Goal: Communication & Community: Answer question/provide support

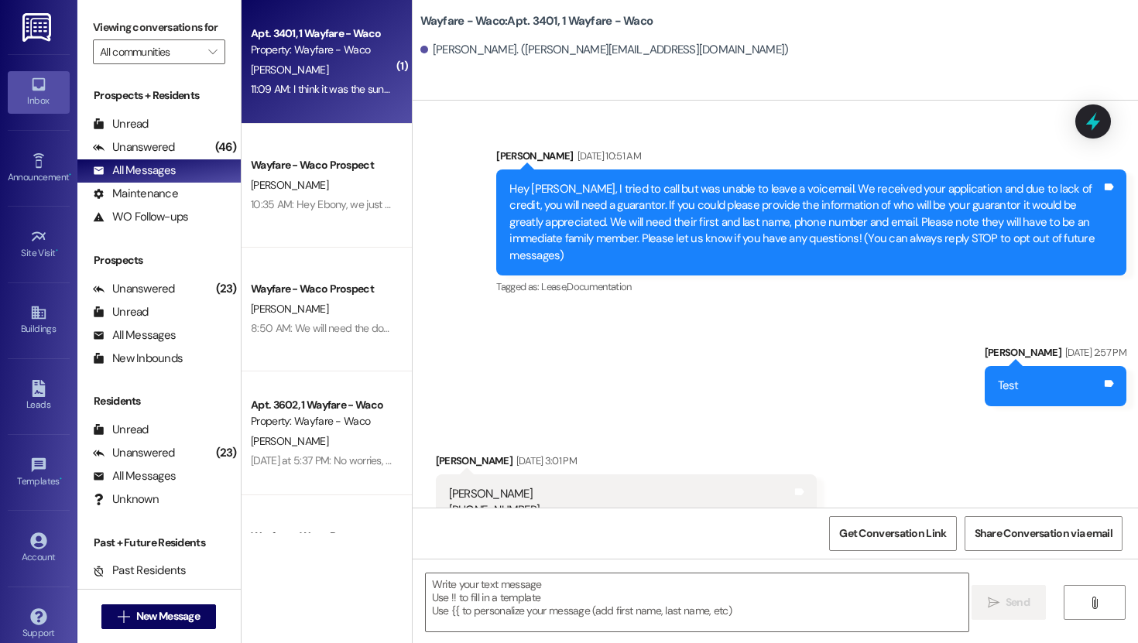
scroll to position [2362, 0]
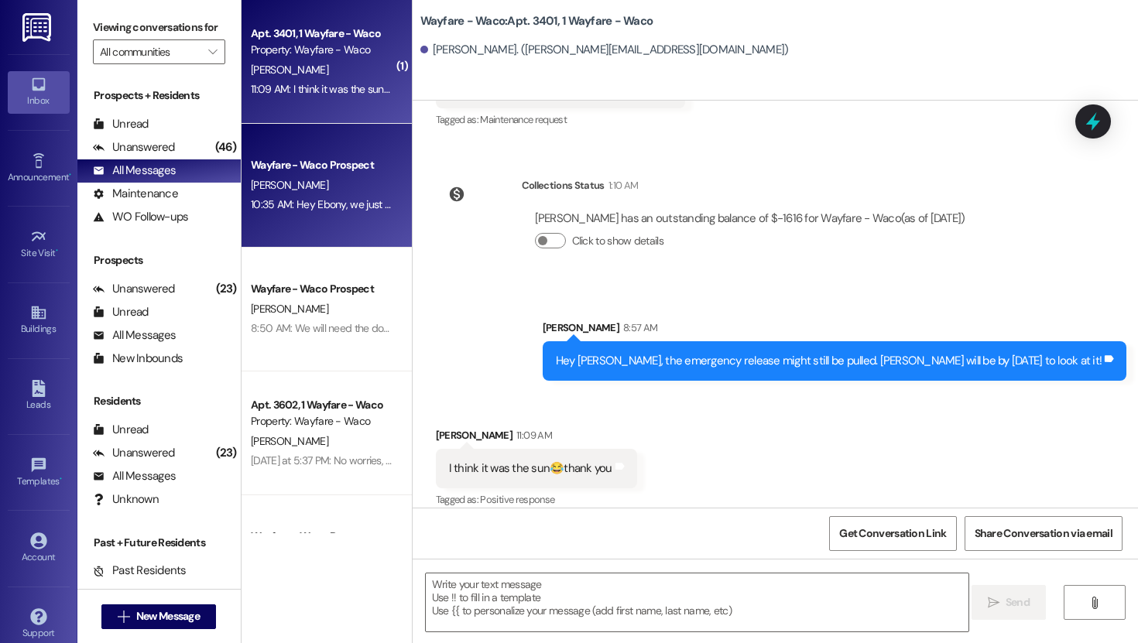
click at [273, 192] on span "[PERSON_NAME]" at bounding box center [289, 185] width 77 height 14
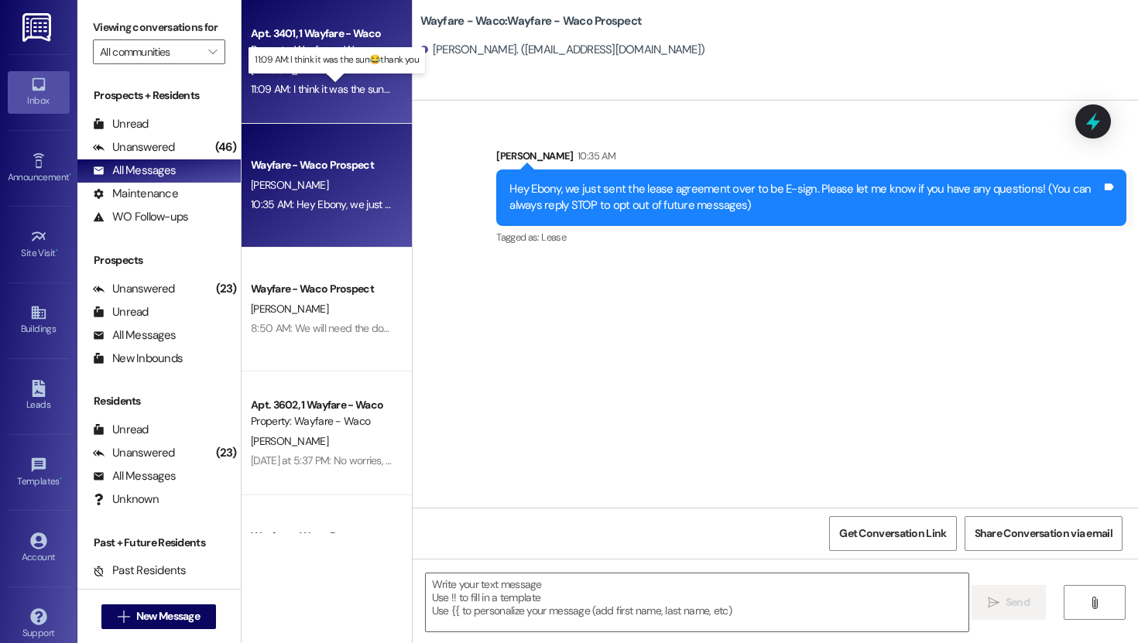
click at [319, 86] on div "11:09 AM: I think it was the sun😂thank you 11:09 AM: I think it was the sun😂tha…" at bounding box center [346, 89] width 190 height 14
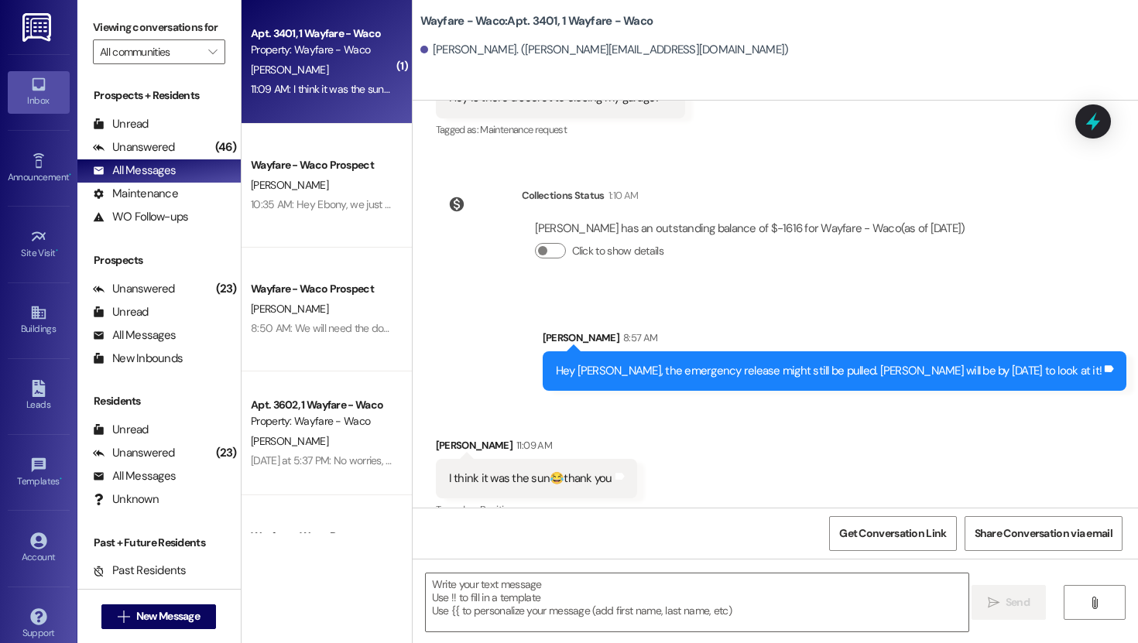
scroll to position [2361, 0]
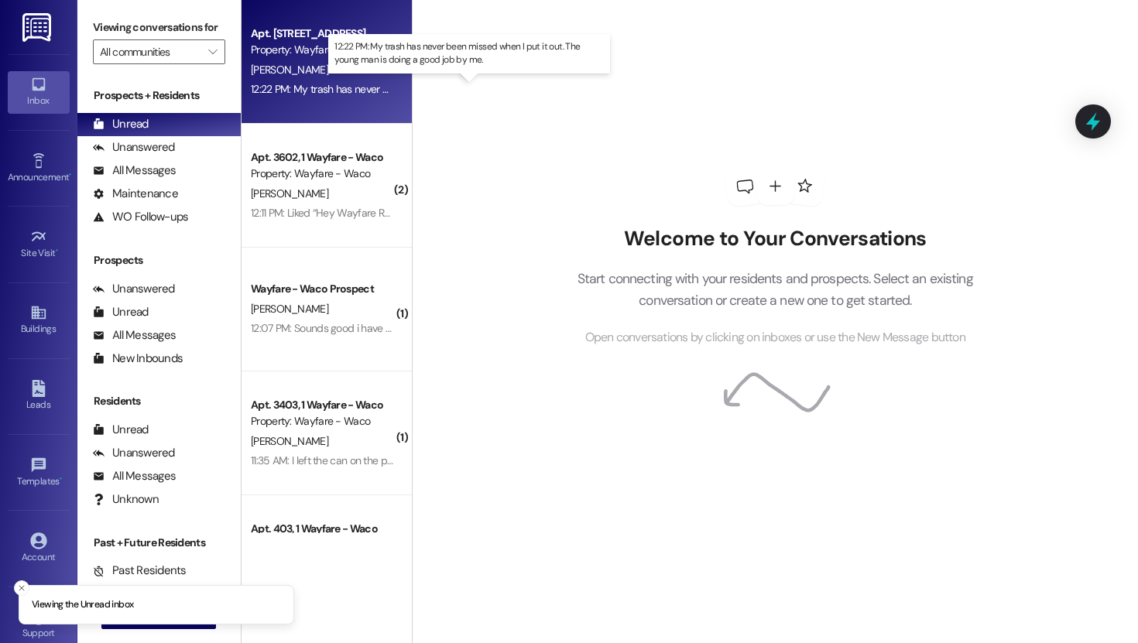
click at [328, 91] on div "12:22 PM: My trash has never been missed when I put it out. The young man is do…" at bounding box center [480, 89] width 458 height 14
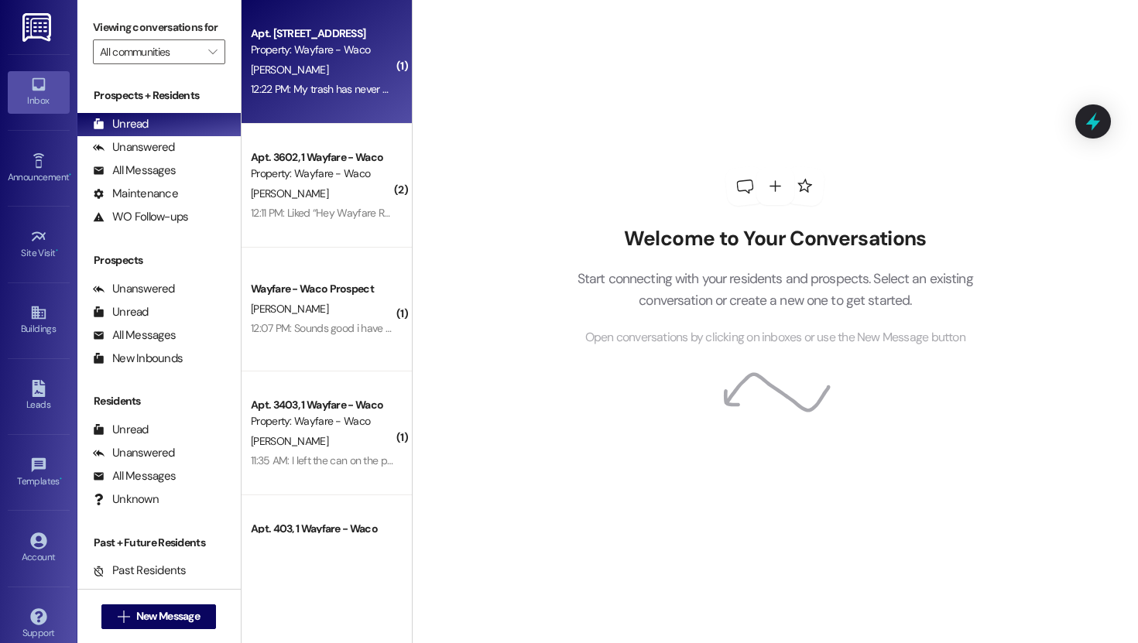
click at [346, 61] on div "[PERSON_NAME]" at bounding box center [322, 69] width 146 height 19
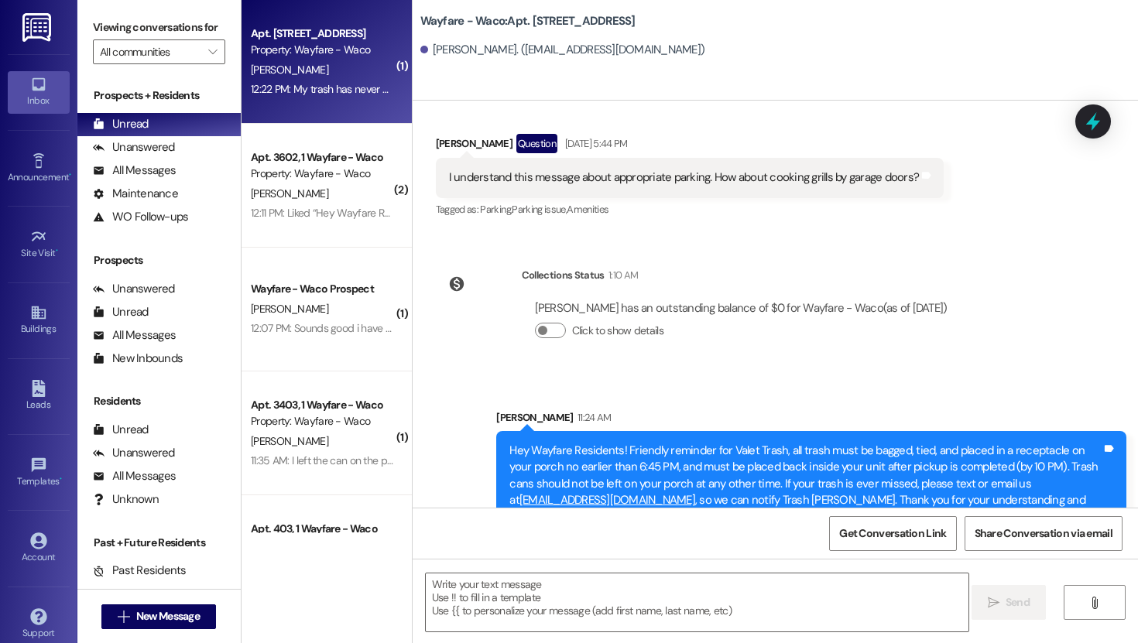
scroll to position [18998, 0]
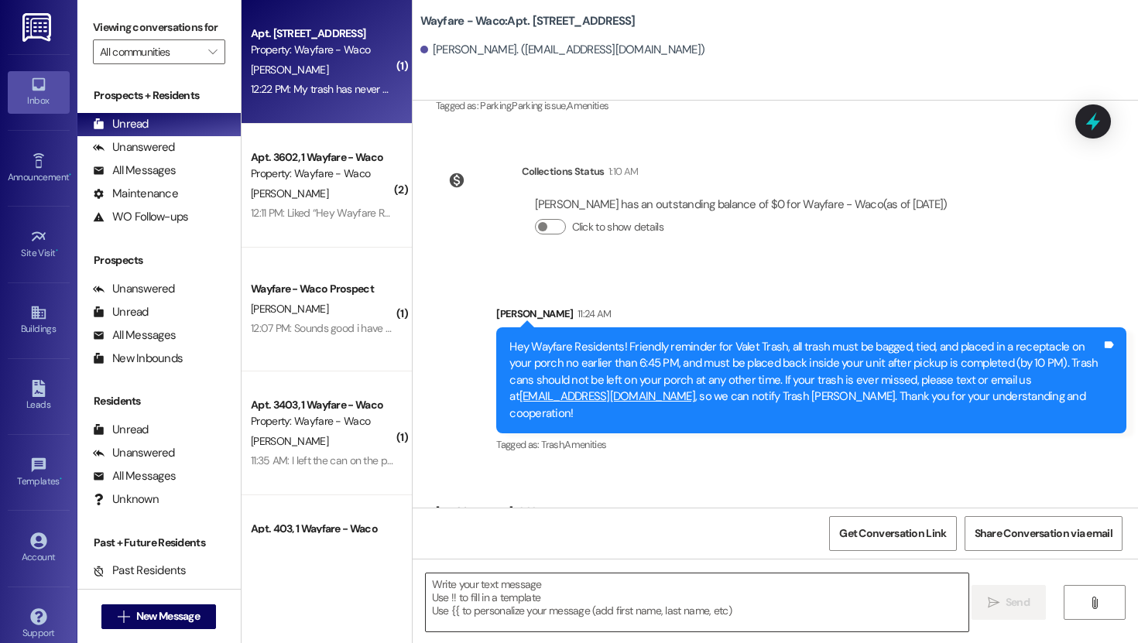
click at [558, 587] on textarea at bounding box center [697, 603] width 543 height 58
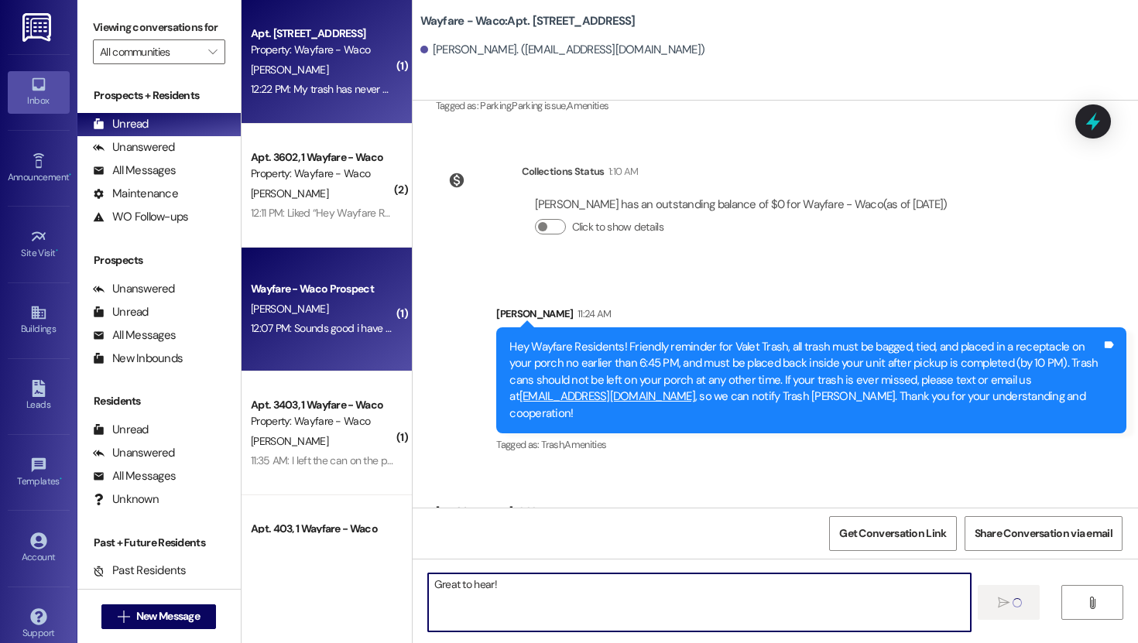
type textarea "Great to hear!"
click at [314, 336] on div "12:07 PM: Sounds good i have you scheduled to tour at 12 [DATE]! You can email …" at bounding box center [322, 328] width 146 height 19
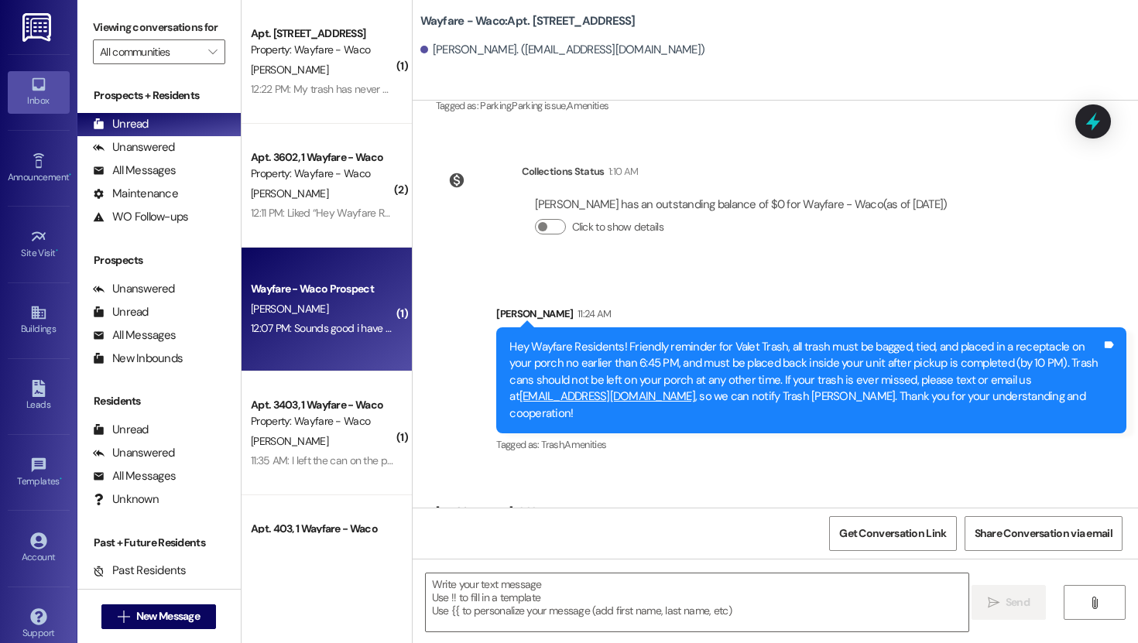
scroll to position [18997, 0]
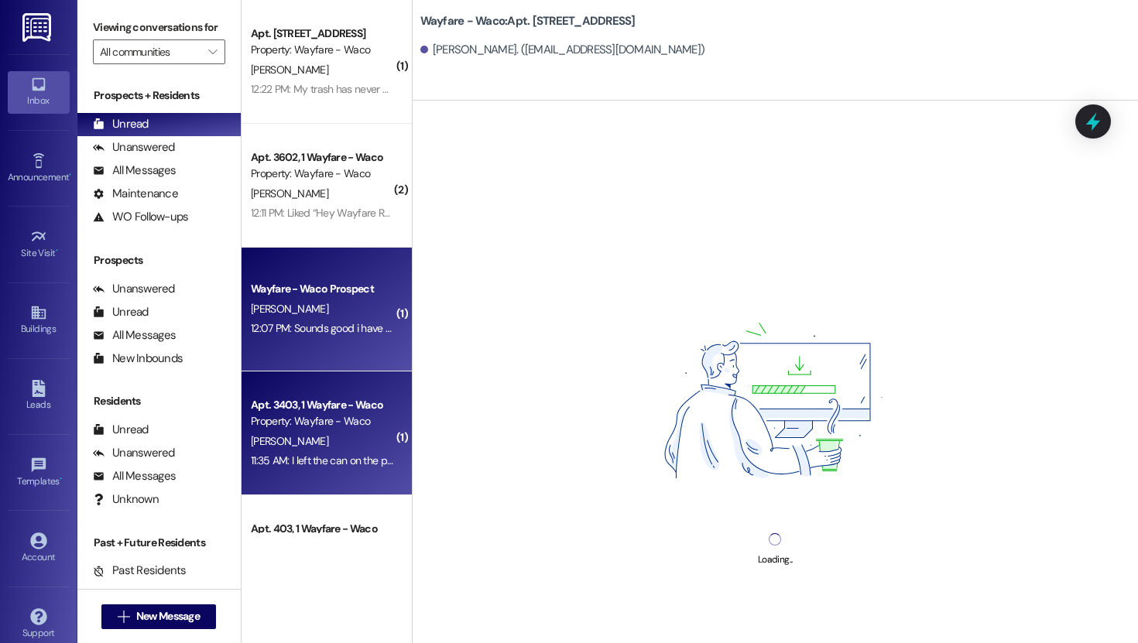
click at [340, 415] on div "Property: Wayfare - Waco" at bounding box center [322, 421] width 143 height 16
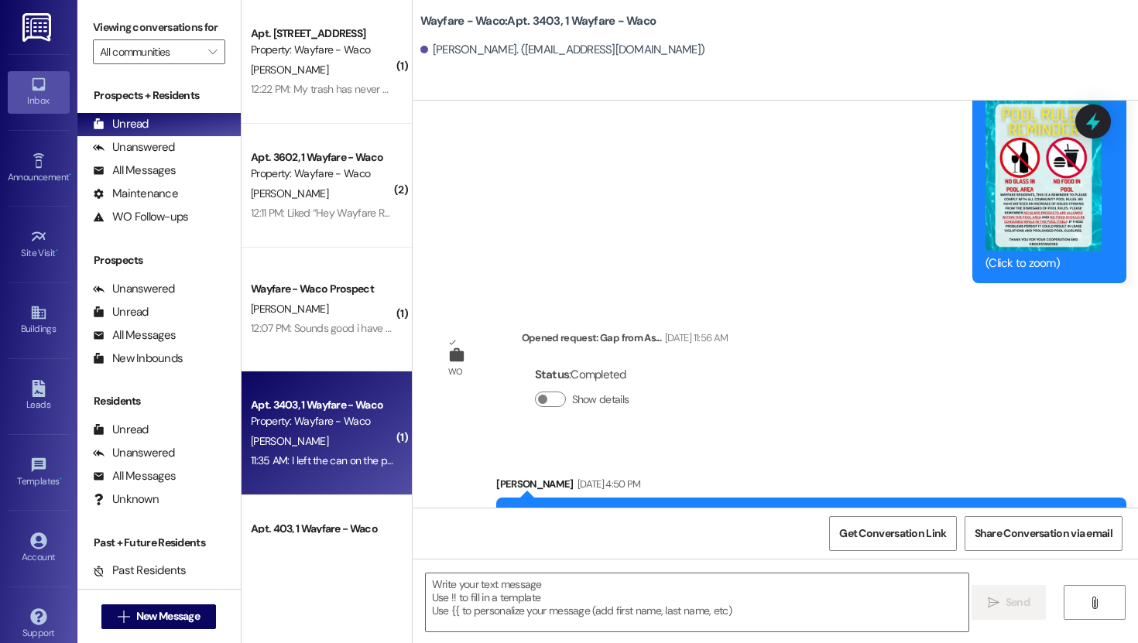
scroll to position [4961, 0]
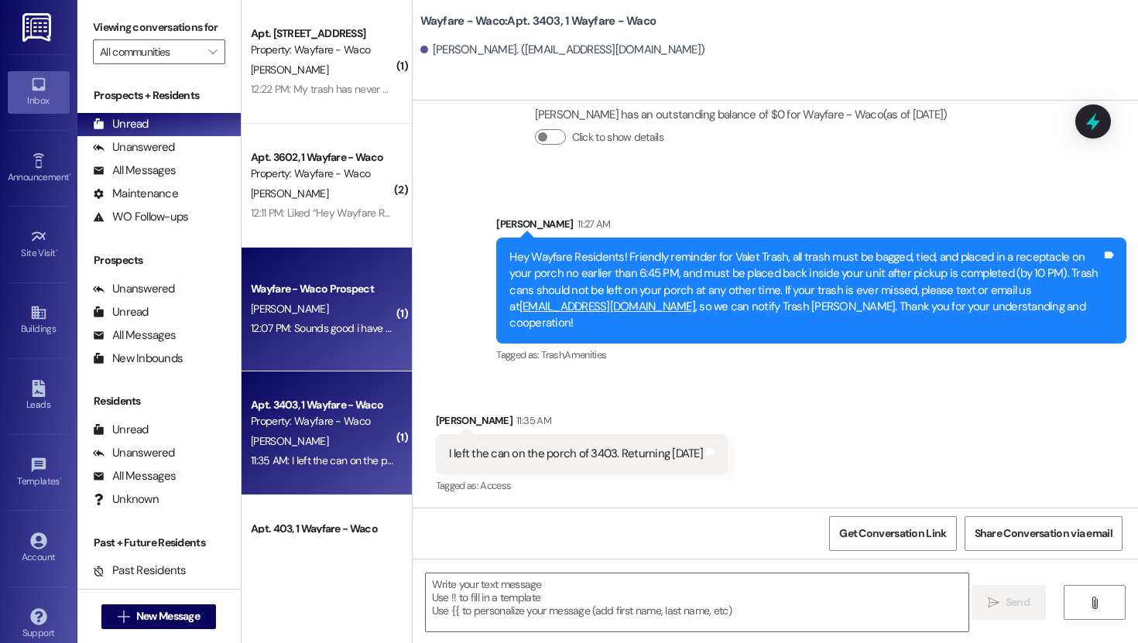
click at [317, 309] on div "[PERSON_NAME]" at bounding box center [322, 309] width 146 height 19
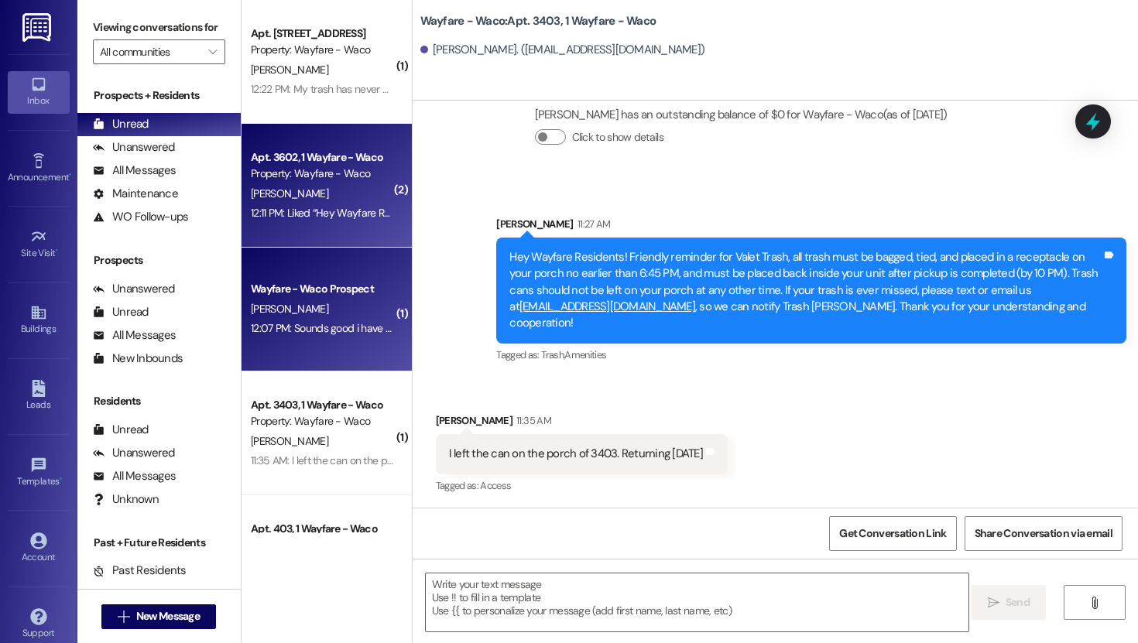
click at [314, 193] on div "[PERSON_NAME]" at bounding box center [322, 193] width 146 height 19
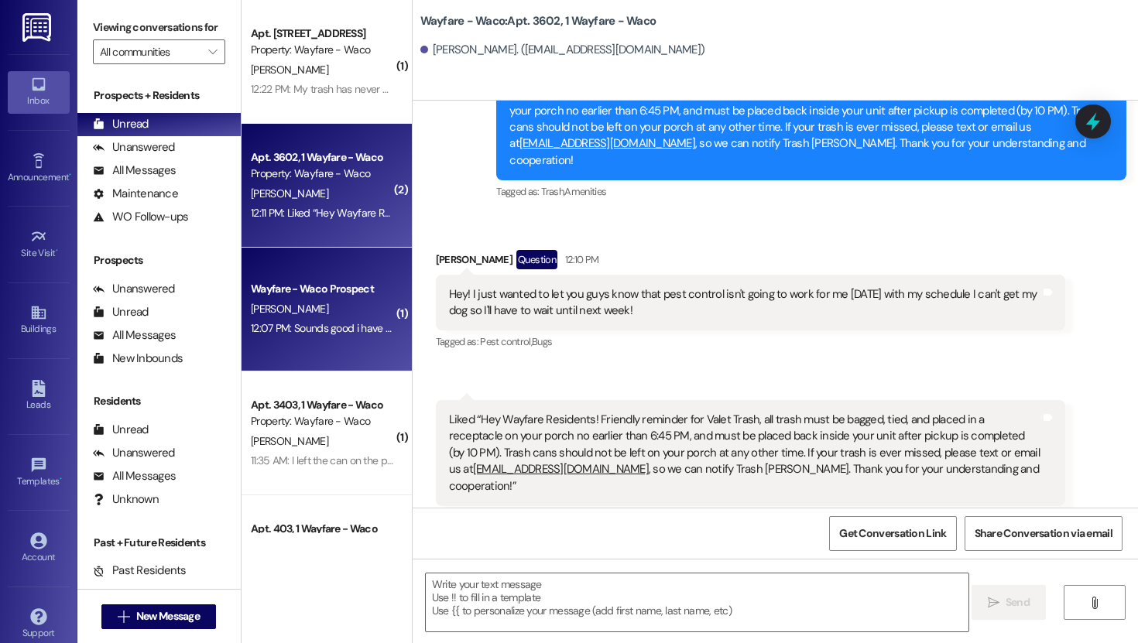
click at [320, 306] on div "[PERSON_NAME]" at bounding box center [322, 309] width 146 height 19
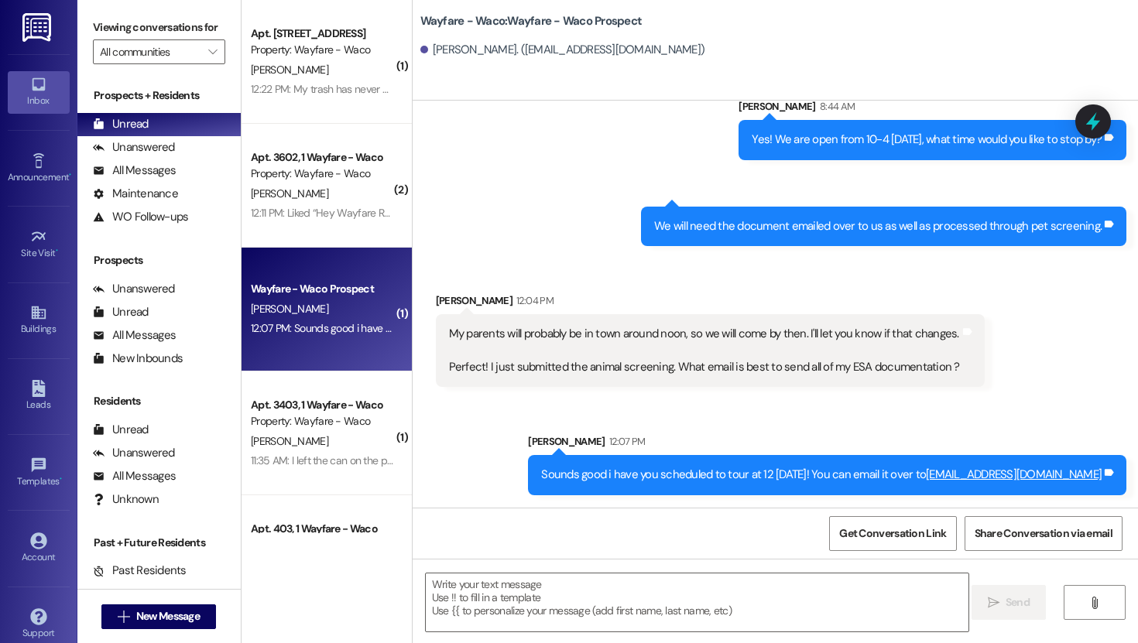
scroll to position [2267, 0]
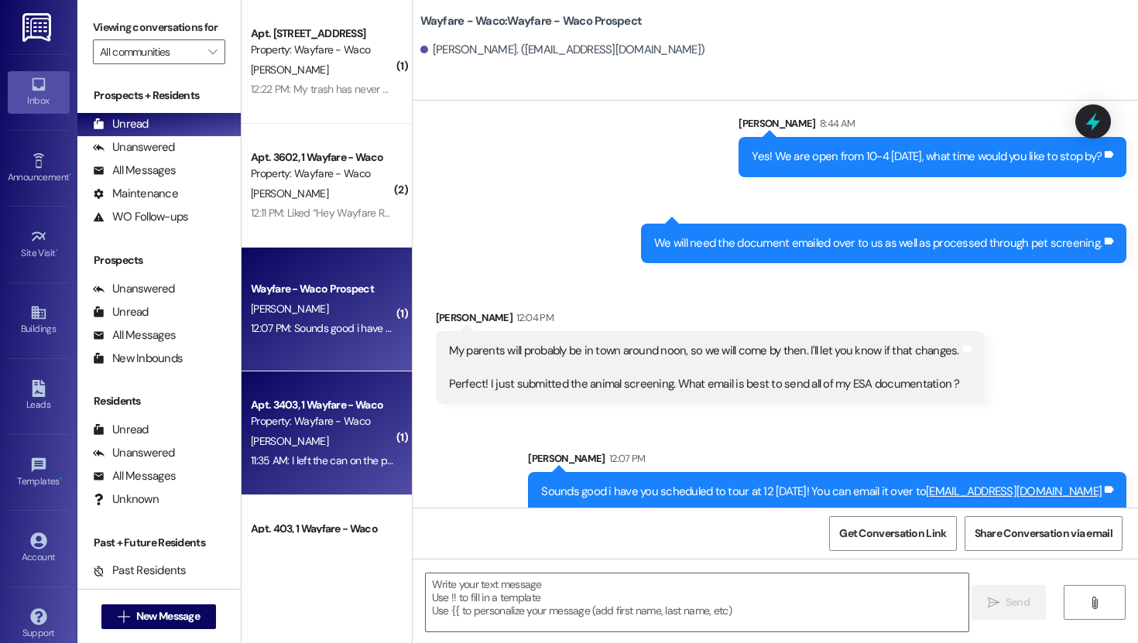
click at [354, 420] on div "Property: Wayfare - Waco" at bounding box center [322, 421] width 143 height 16
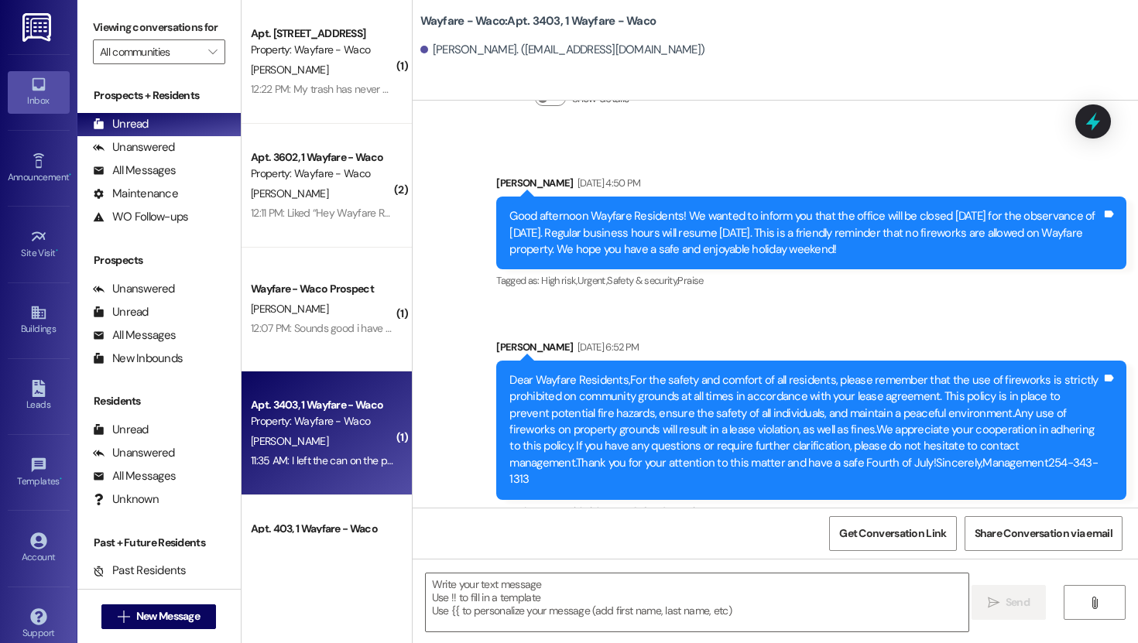
scroll to position [2328, 0]
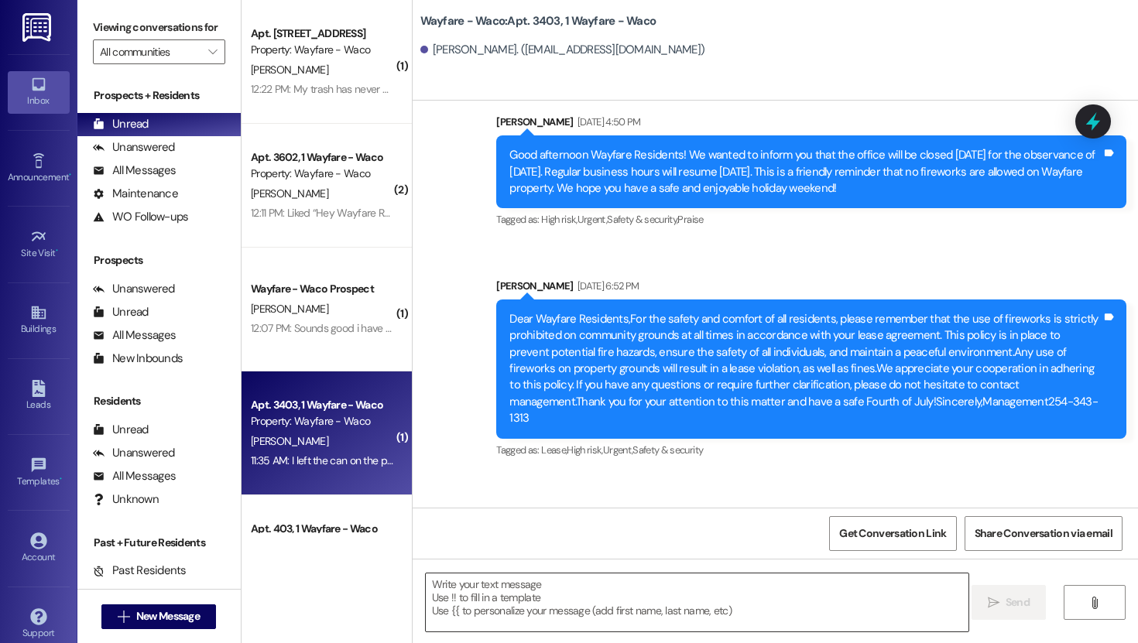
click at [575, 582] on textarea at bounding box center [697, 603] width 543 height 58
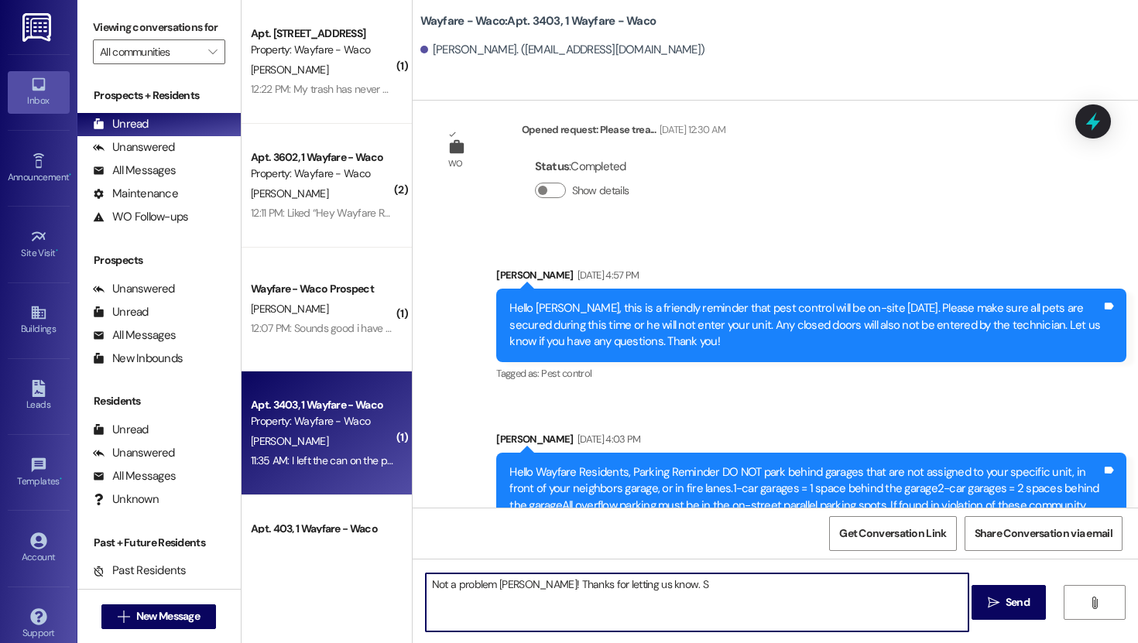
scroll to position [4961, 0]
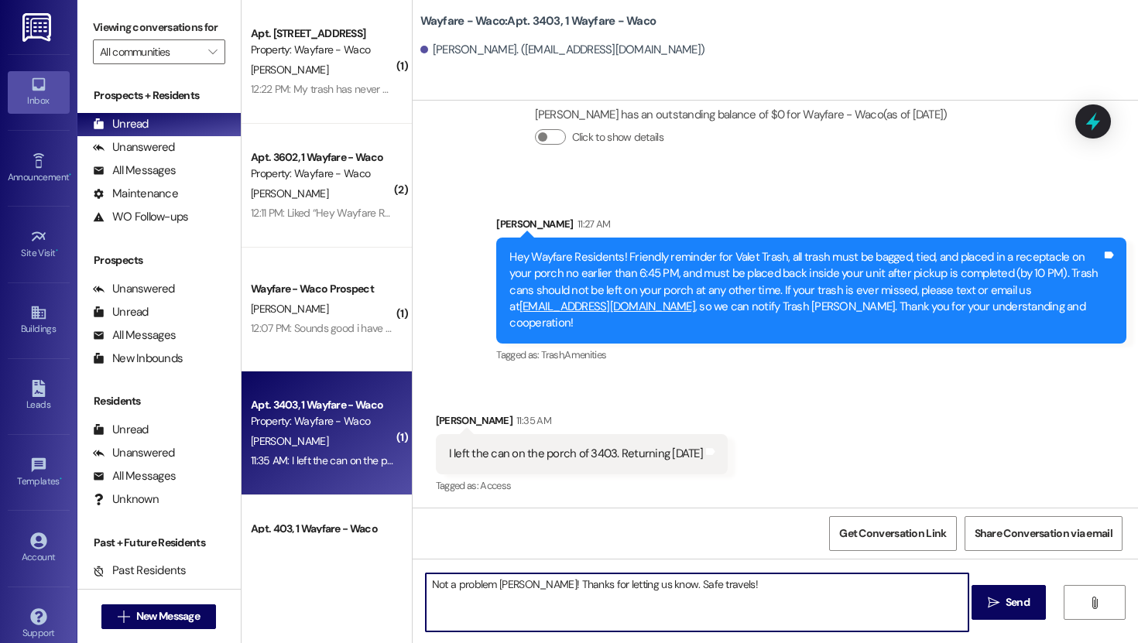
click at [846, 612] on textarea "Not a problem [PERSON_NAME]! Thanks for letting us know. Safe travels!" at bounding box center [697, 603] width 543 height 58
type textarea "Not a problem [PERSON_NAME]! Thanks for letting us know. Safe travels!"
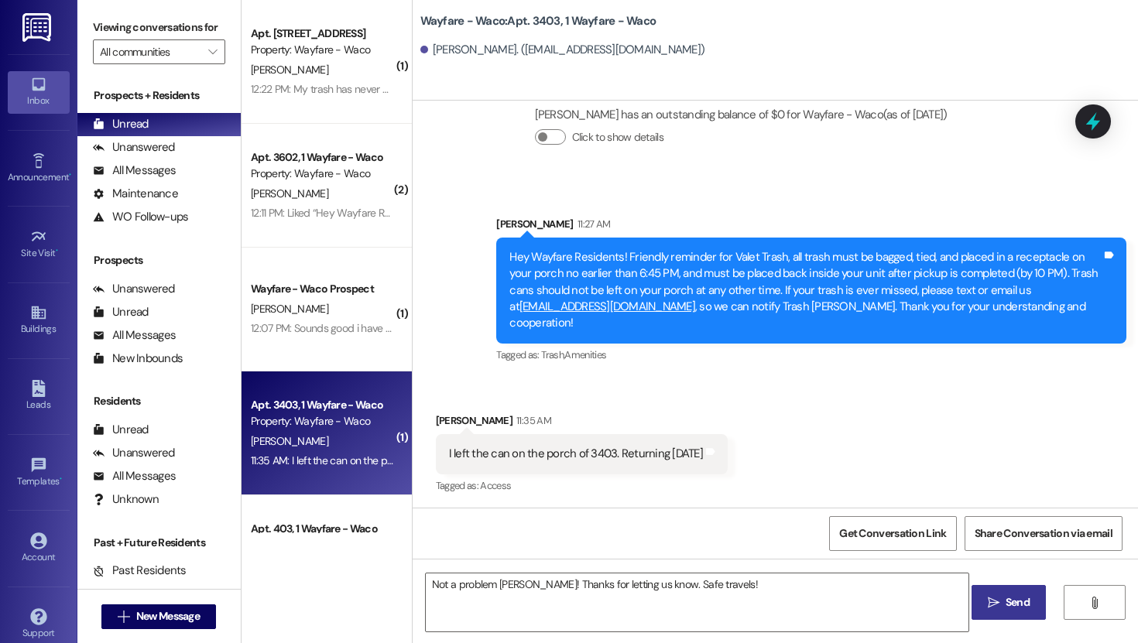
click at [993, 606] on icon "" at bounding box center [994, 603] width 12 height 12
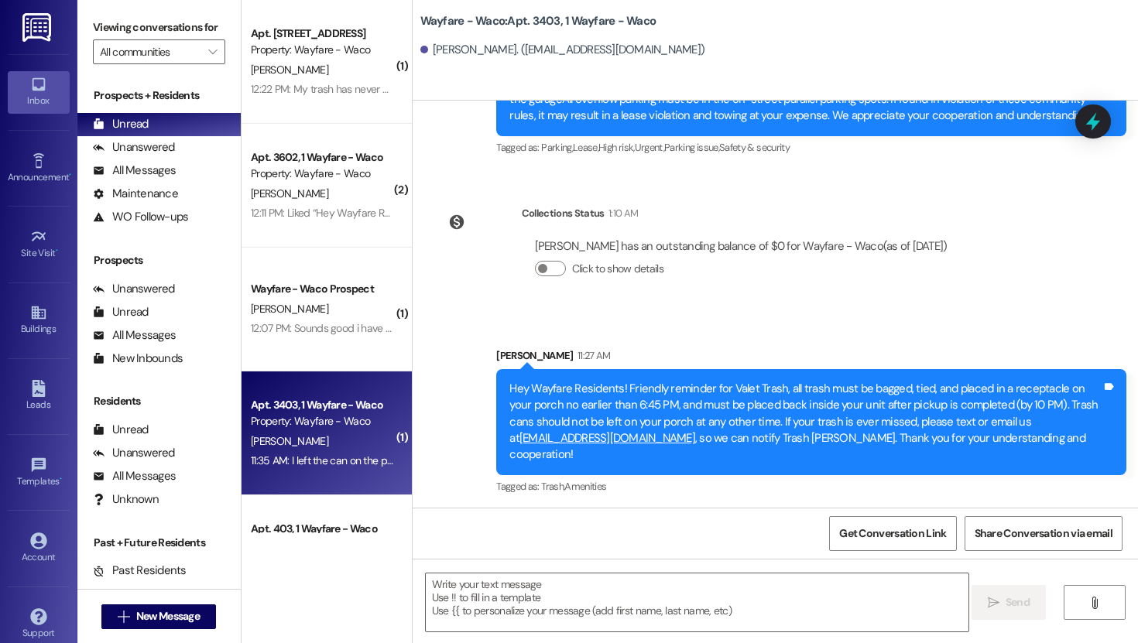
scroll to position [86, 0]
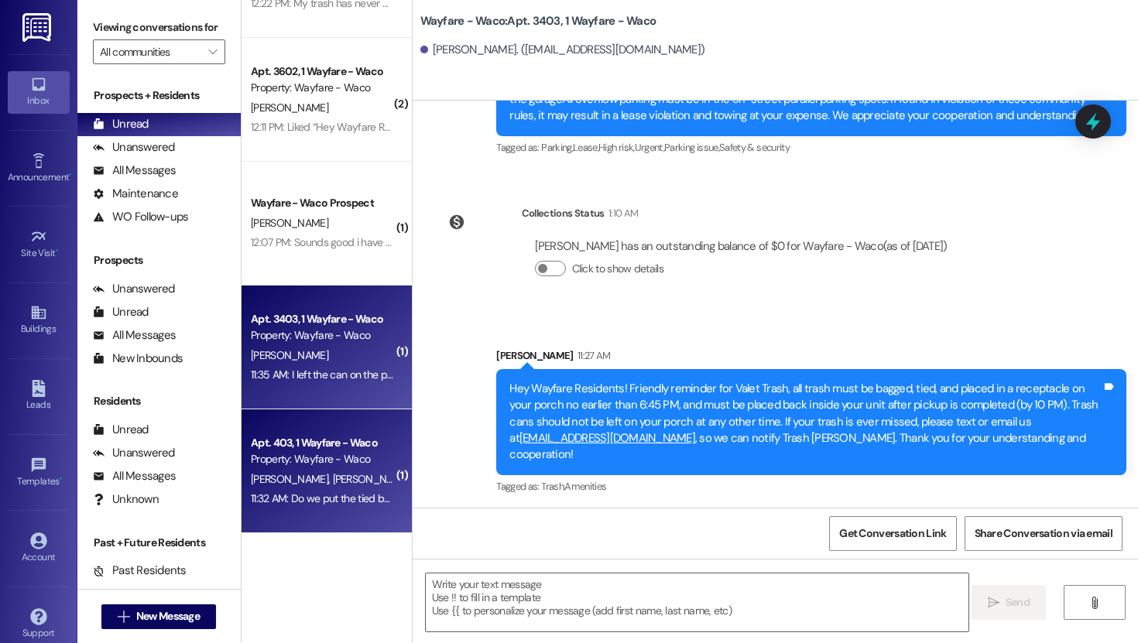
click at [337, 448] on div "Apt. 403, 1 Wayfare - Waco" at bounding box center [322, 443] width 143 height 16
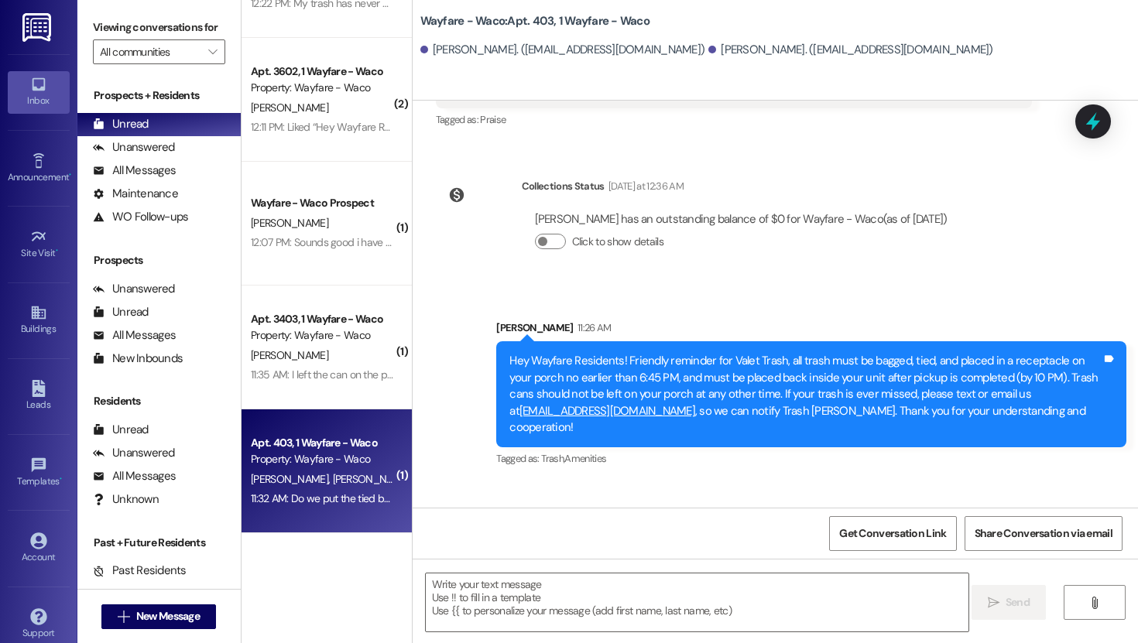
scroll to position [13642, 0]
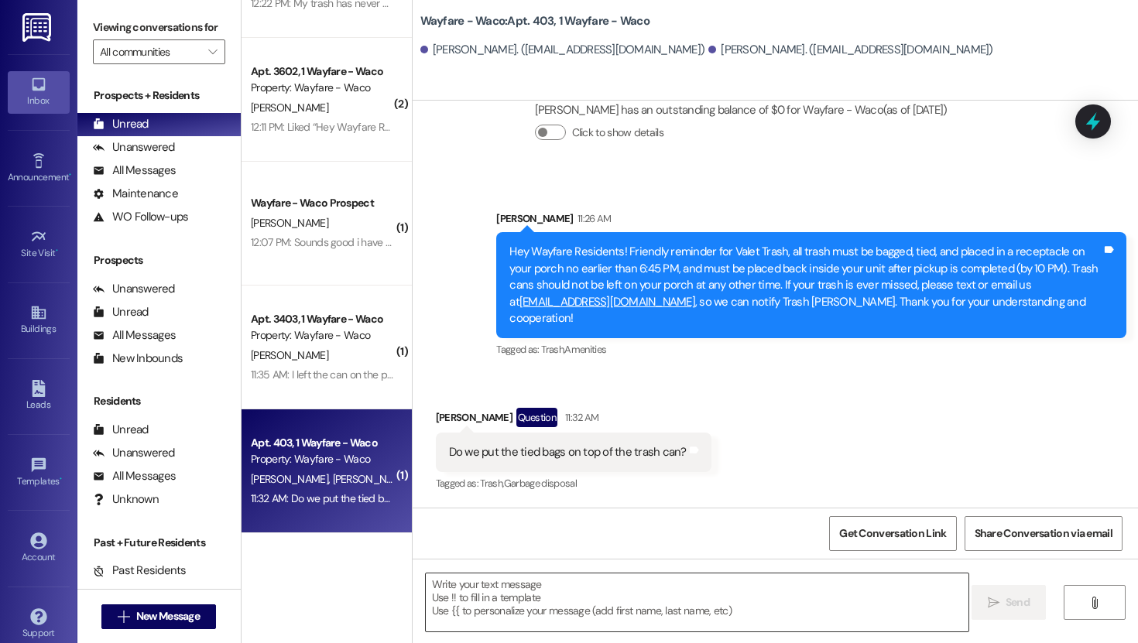
click at [596, 607] on textarea at bounding box center [697, 603] width 543 height 58
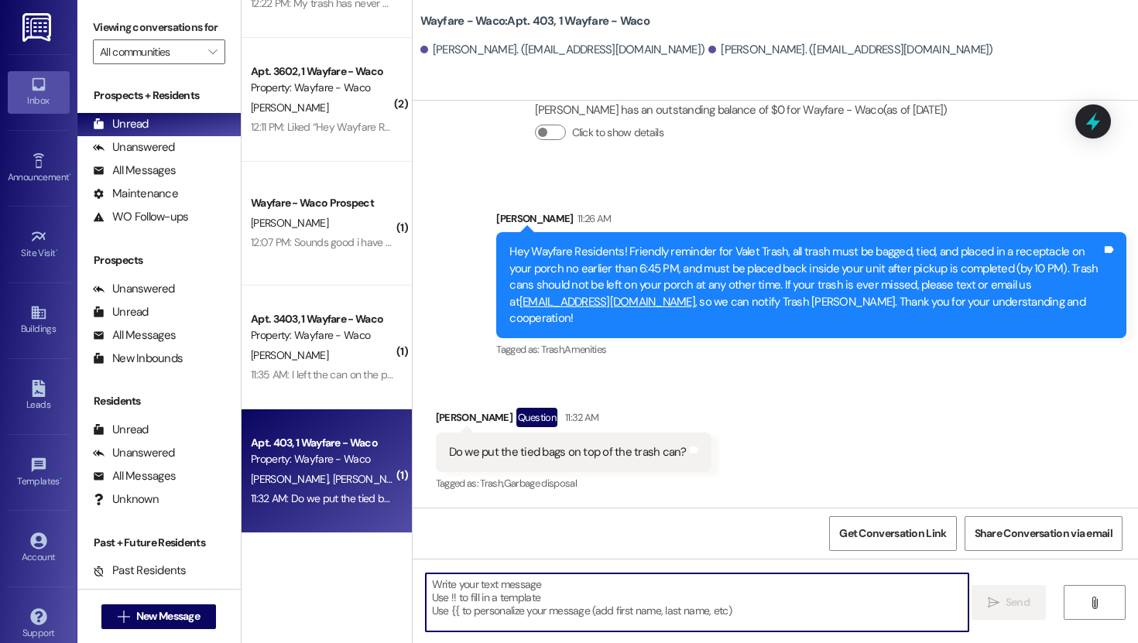
click at [596, 607] on textarea at bounding box center [697, 603] width 543 height 58
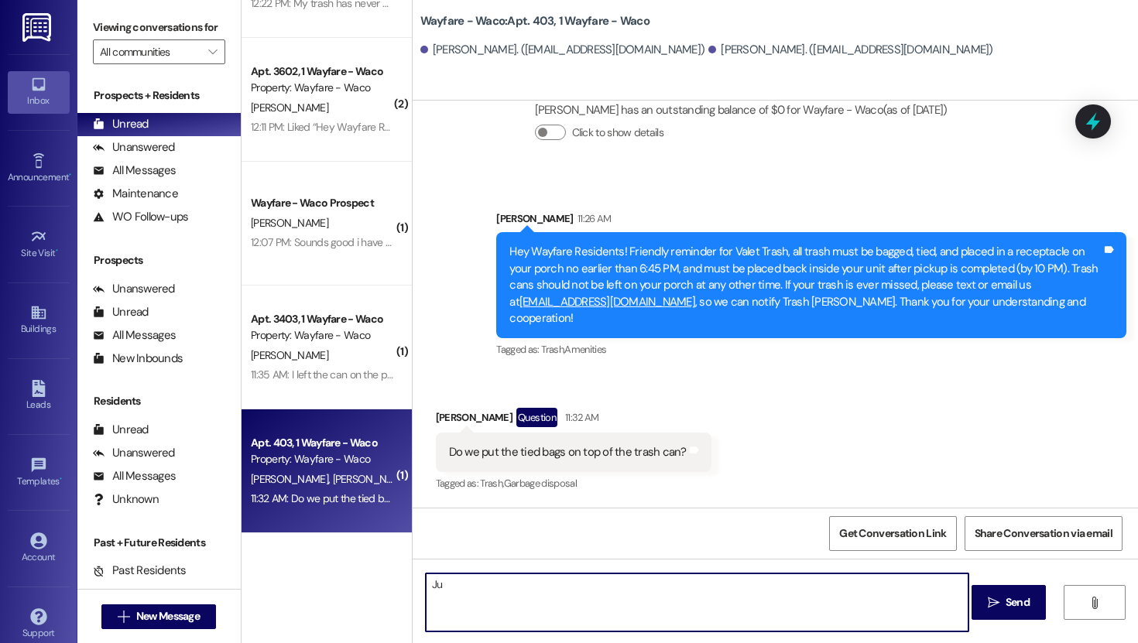
type textarea "J"
click at [436, 589] on textarea "No you put them in the can or "sticking out" if its 2 bags" at bounding box center [697, 603] width 543 height 58
click at [444, 588] on textarea "No you put them in the can or "sticking out" if its 2 bags" at bounding box center [697, 603] width 543 height 58
click at [699, 614] on textarea "You put them in the can or "sticking out" if its 2 bags" at bounding box center [697, 603] width 543 height 58
type textarea "You put them in the can or "sticking out" if its 2 bags"
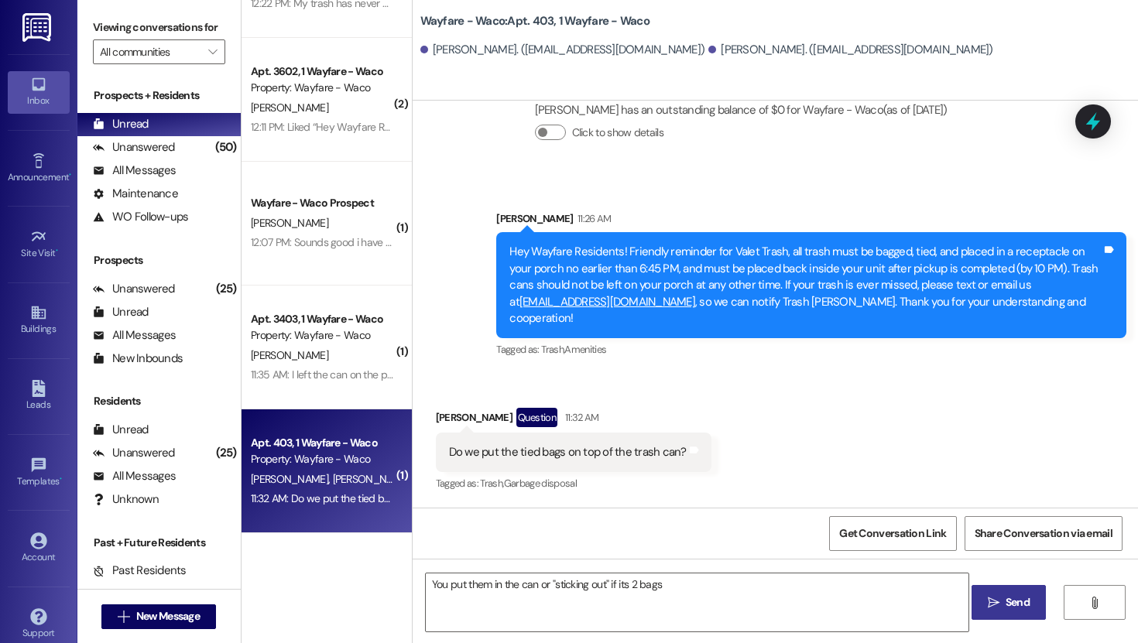
click at [1000, 592] on button " Send" at bounding box center [1009, 602] width 75 height 35
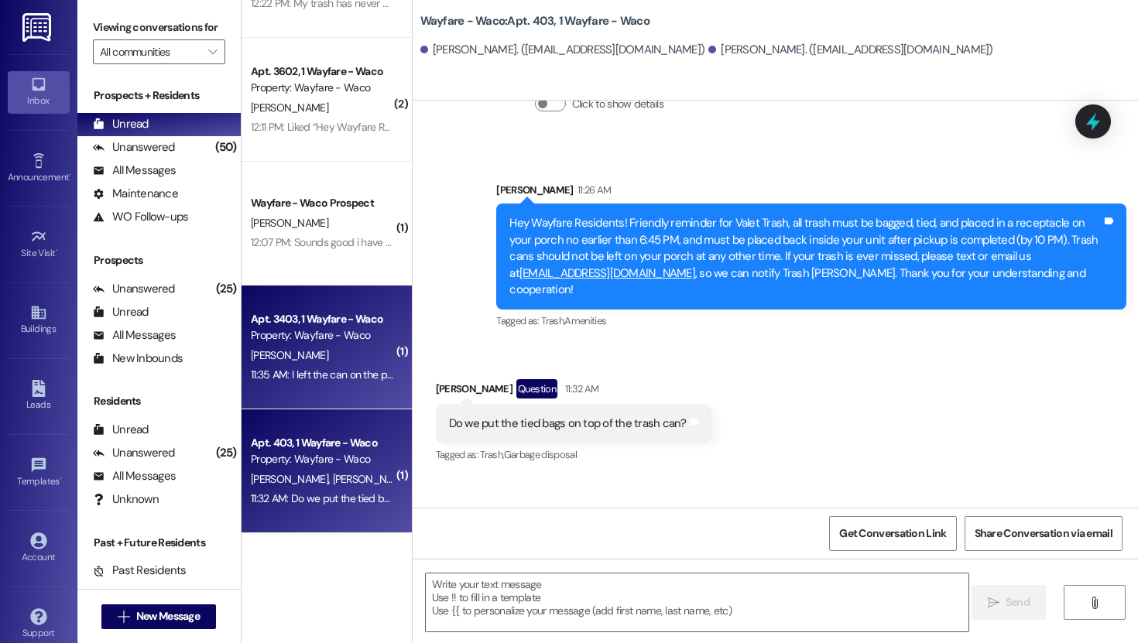
scroll to position [0, 0]
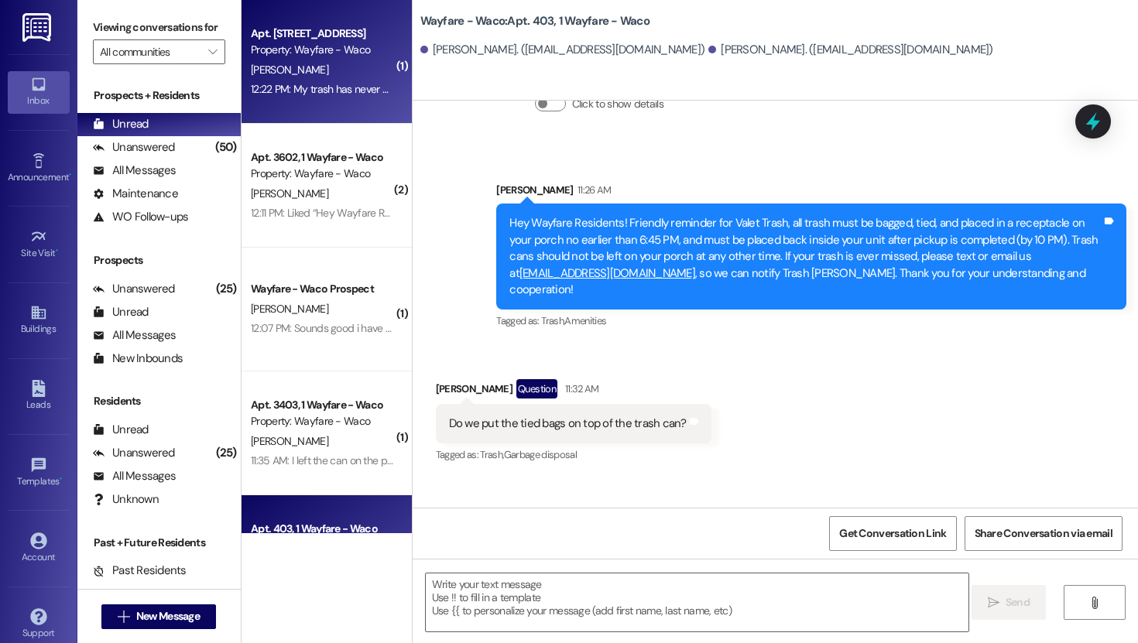
click at [293, 68] on div "[PERSON_NAME]" at bounding box center [322, 69] width 146 height 19
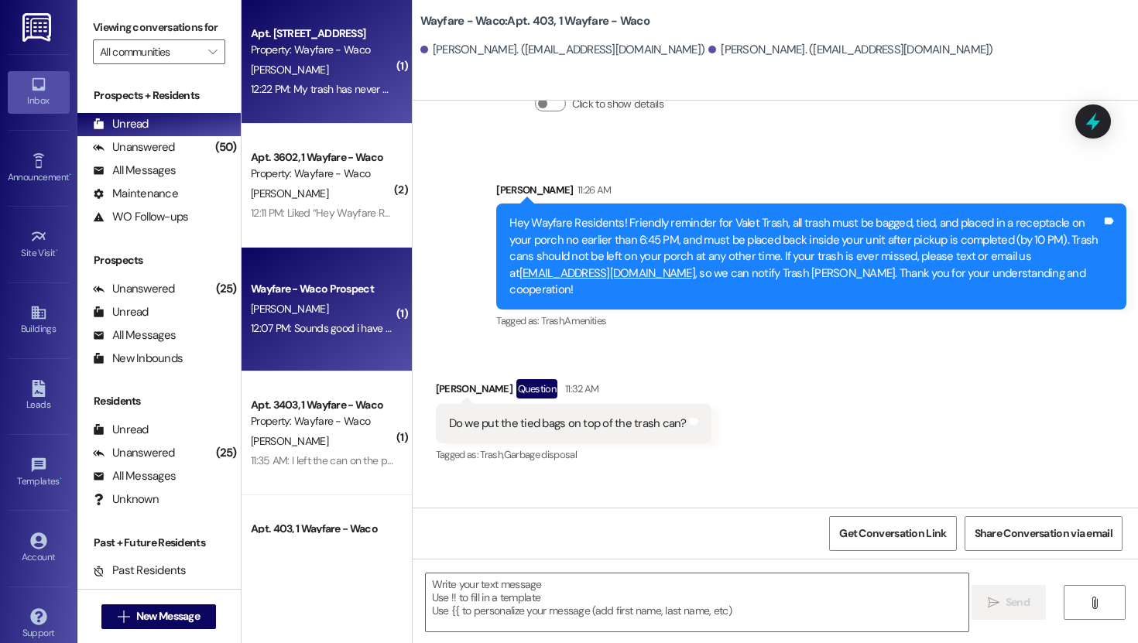
click at [309, 252] on div "Wayfare - Waco Prospect [PERSON_NAME] 12:07 PM: Sounds good i have you schedule…" at bounding box center [327, 310] width 170 height 124
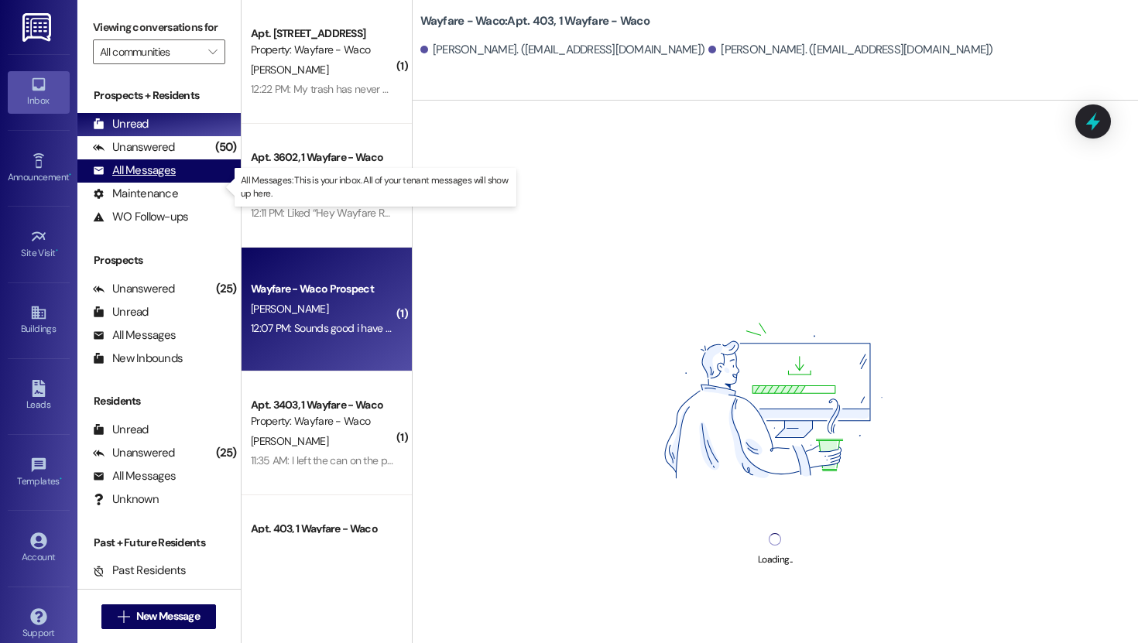
click at [166, 179] on div "All Messages" at bounding box center [134, 171] width 83 height 16
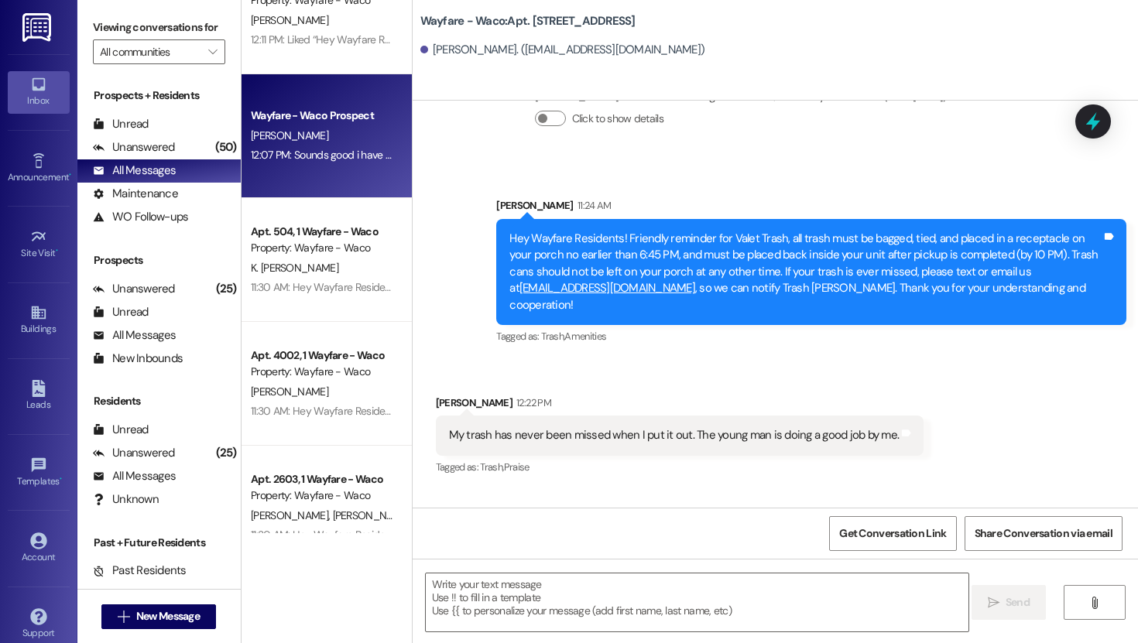
scroll to position [232, 0]
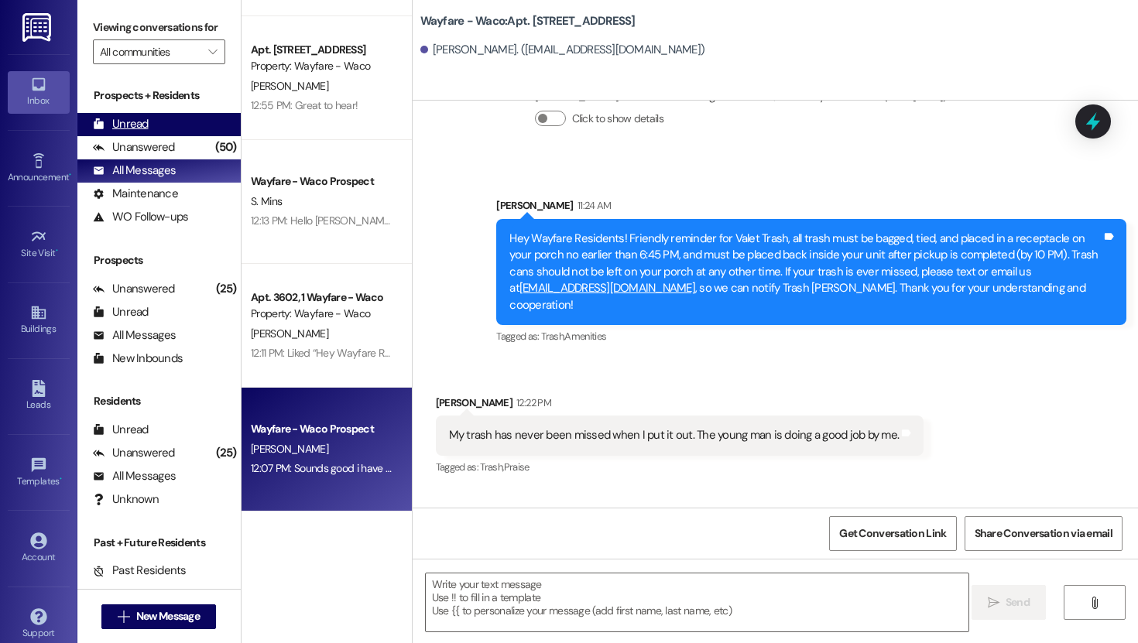
click at [121, 136] on div "Unread (0)" at bounding box center [158, 124] width 163 height 23
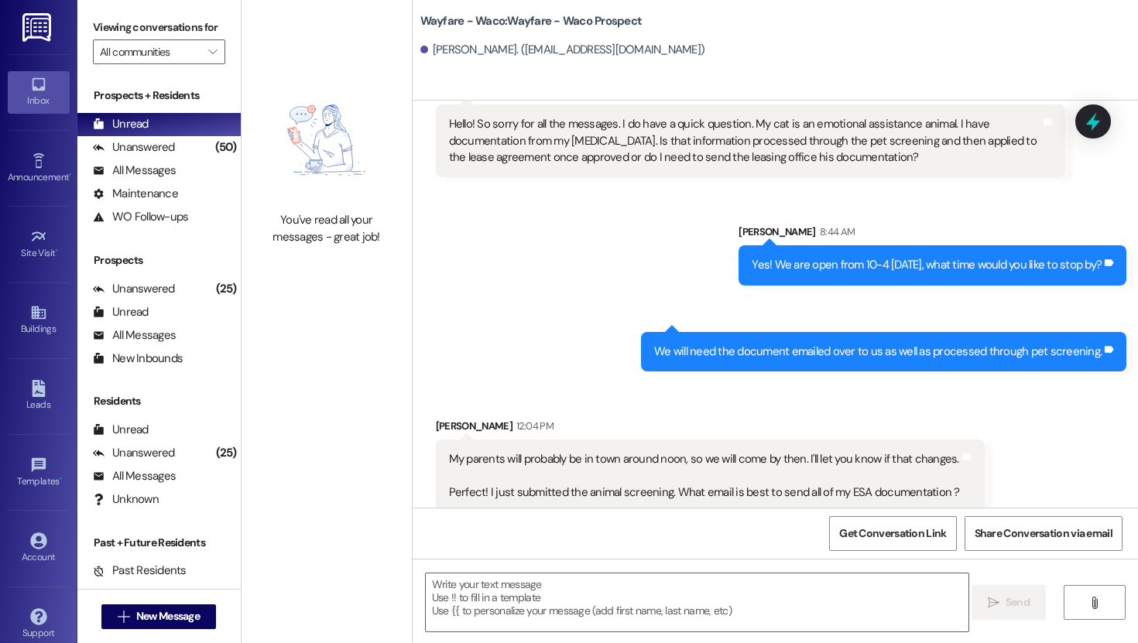
scroll to position [2267, 0]
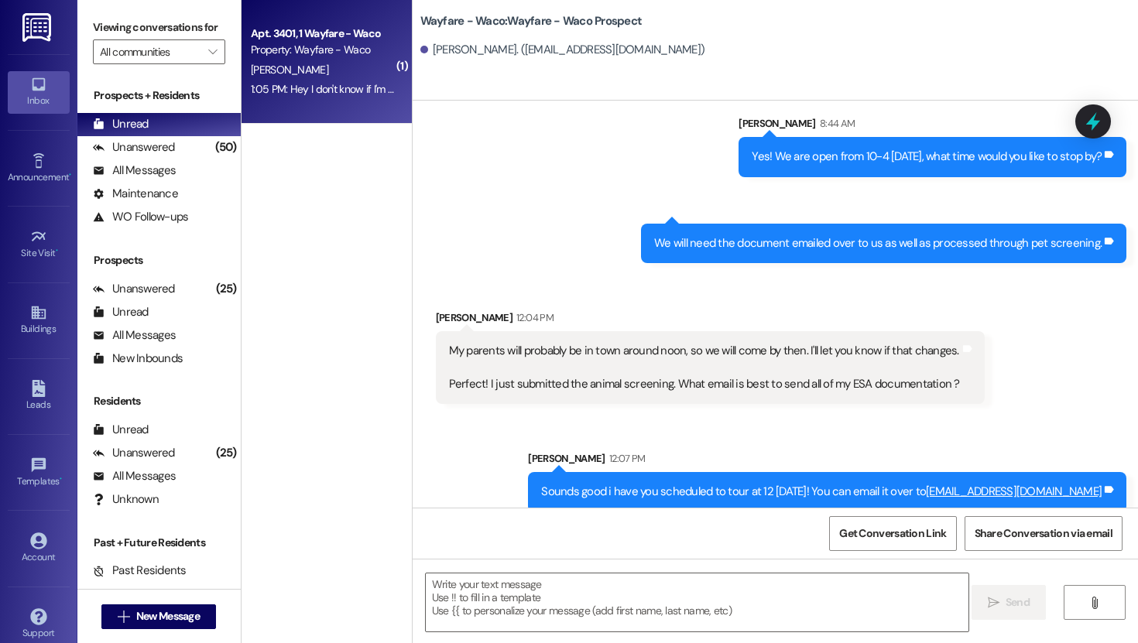
click at [318, 69] on div "[PERSON_NAME]" at bounding box center [322, 69] width 146 height 19
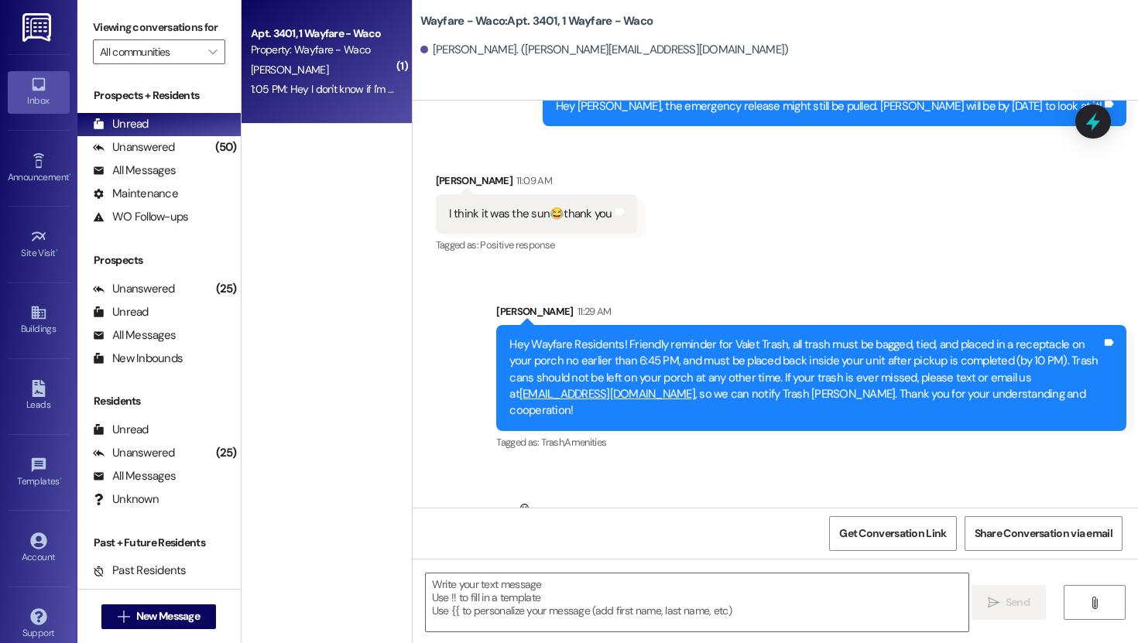
scroll to position [2688, 0]
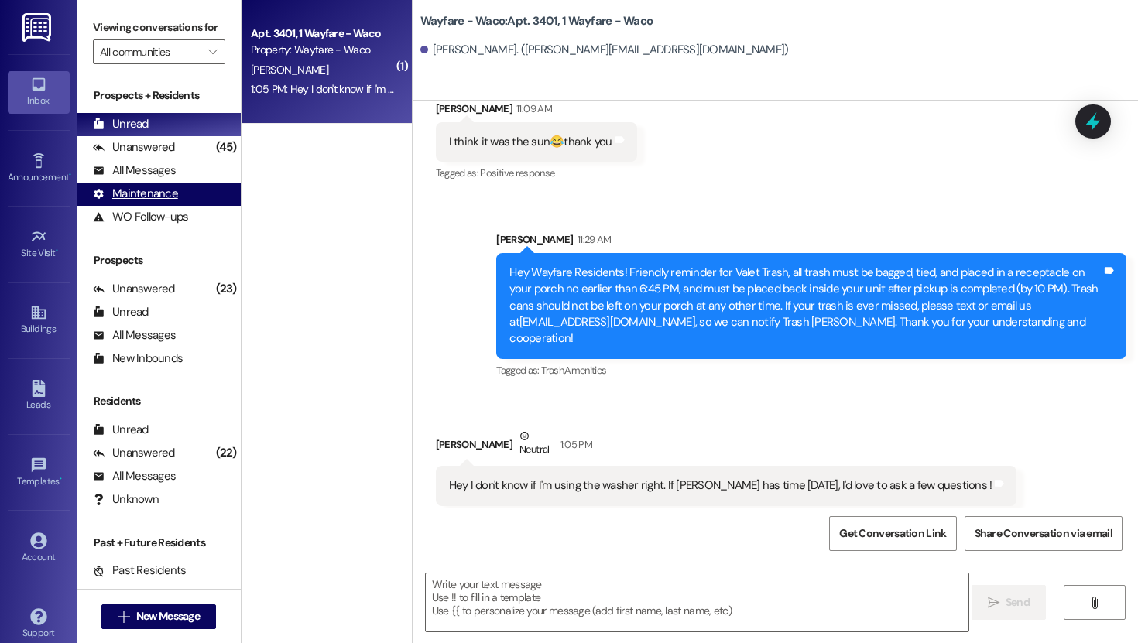
click at [165, 201] on div "Maintenance (undefined)" at bounding box center [158, 194] width 163 height 23
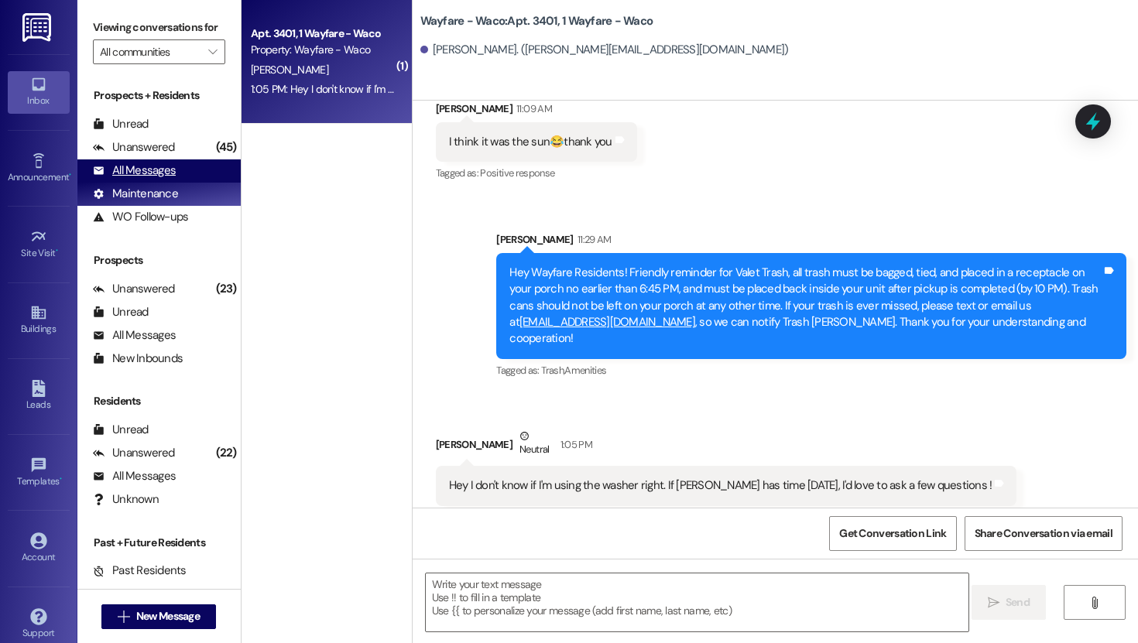
click at [156, 179] on div "All Messages" at bounding box center [134, 171] width 83 height 16
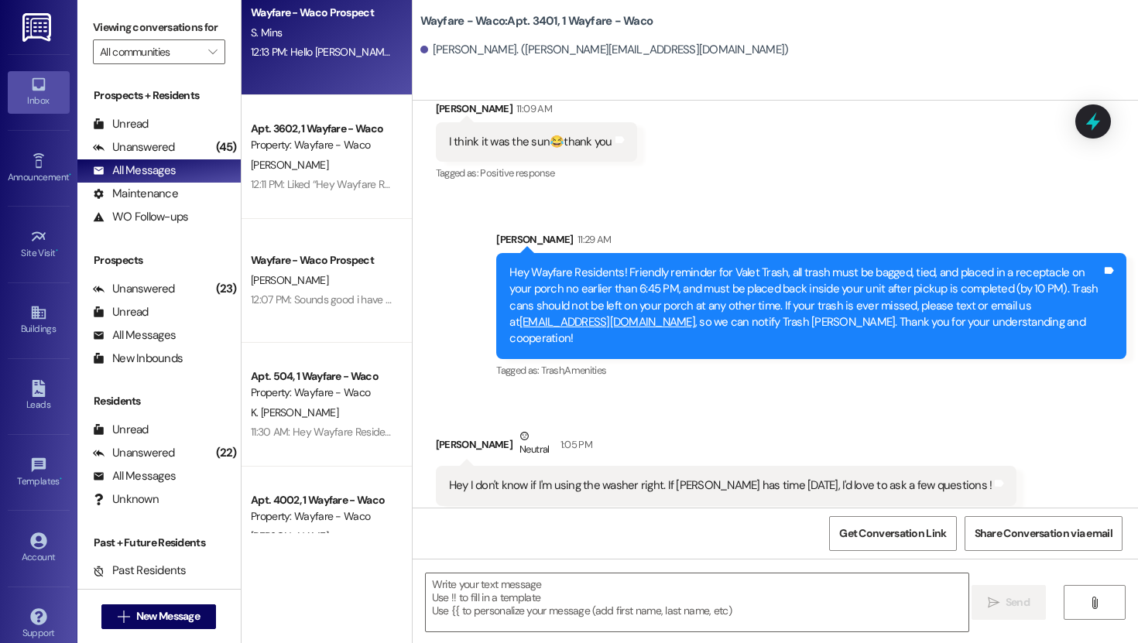
scroll to position [508, 0]
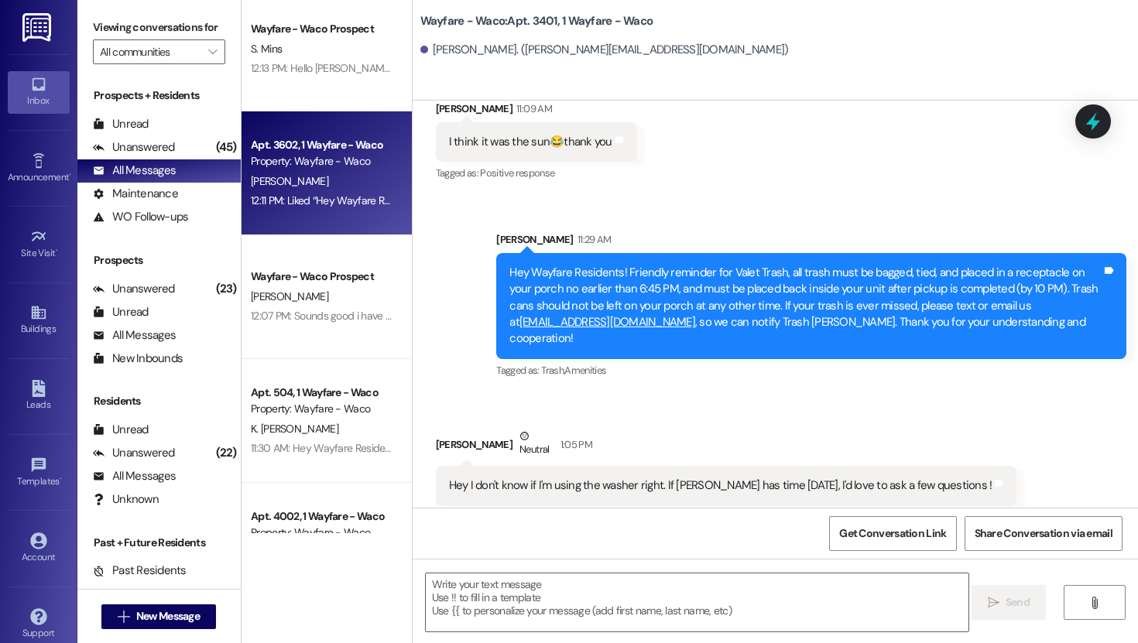
click at [304, 208] on div "12:11 PM: Liked “Hey Wayfare Residents! Friendly reminder for Valet Trash, all …" at bounding box center [322, 200] width 146 height 19
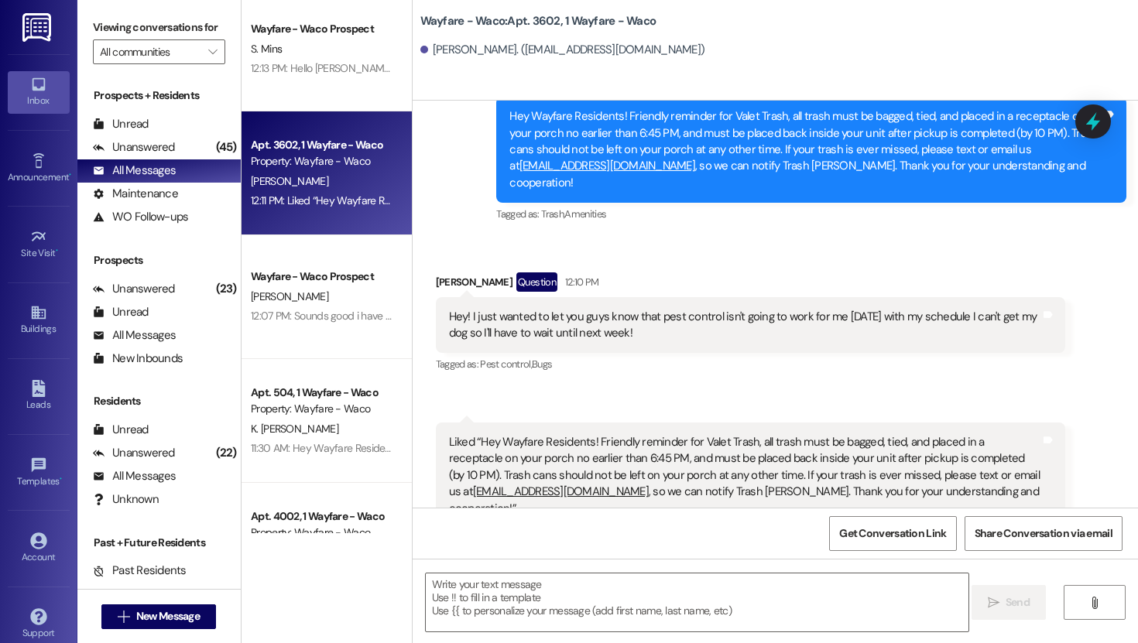
scroll to position [4713, 0]
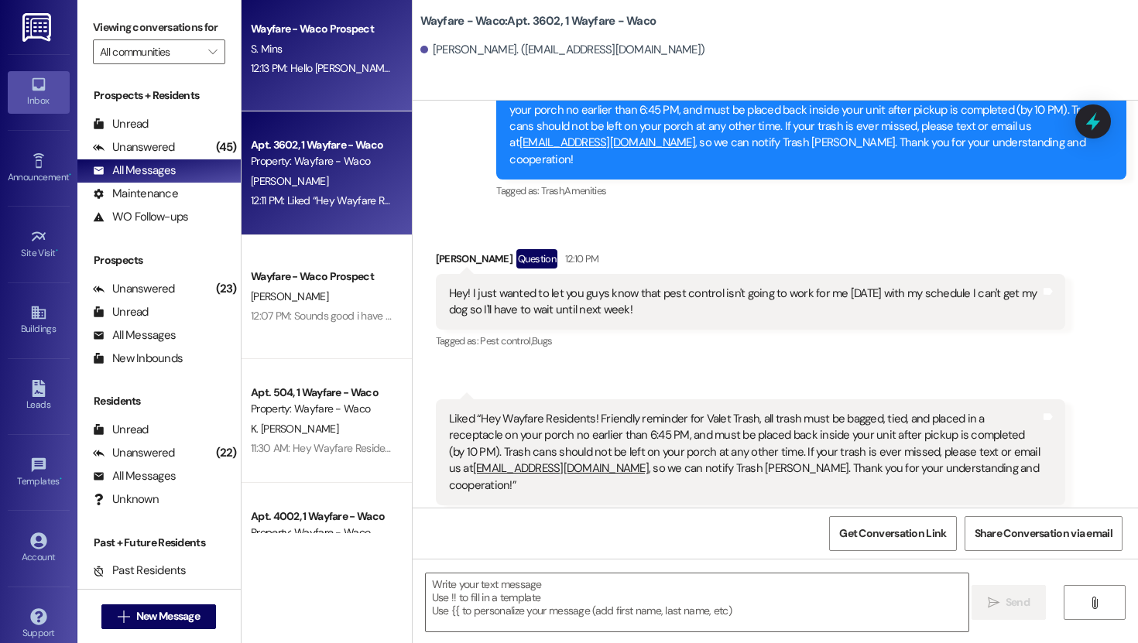
click at [320, 77] on div "12:13 PM: Hello [PERSON_NAME], I wanted to touch base with you and see if you w…" at bounding box center [322, 68] width 146 height 19
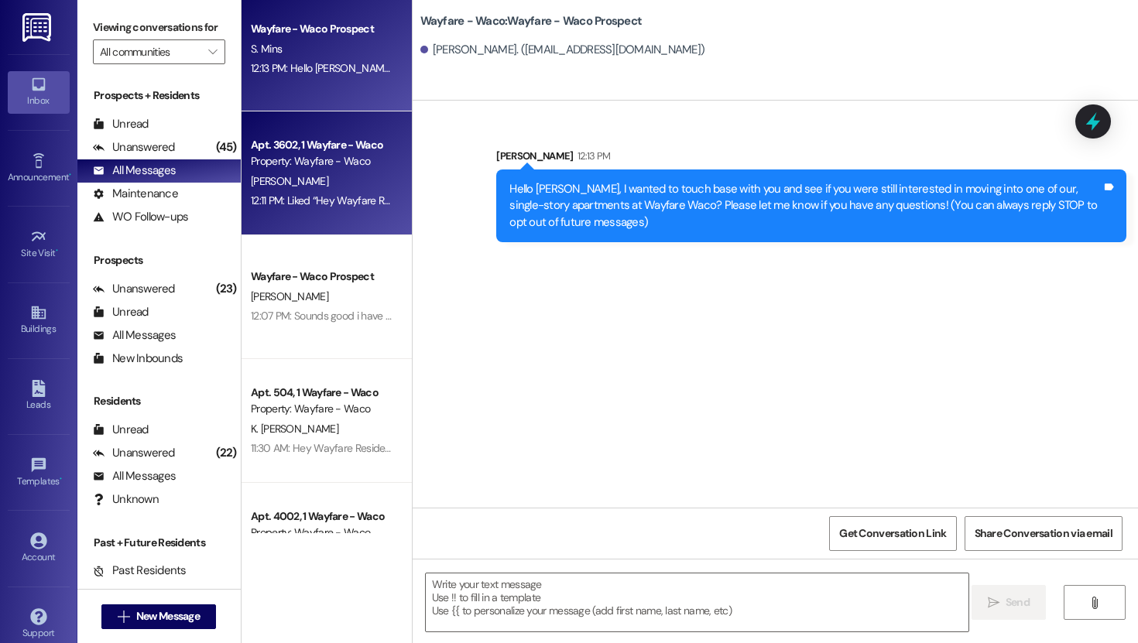
click at [314, 169] on div "Property: Wayfare - Waco" at bounding box center [322, 161] width 143 height 16
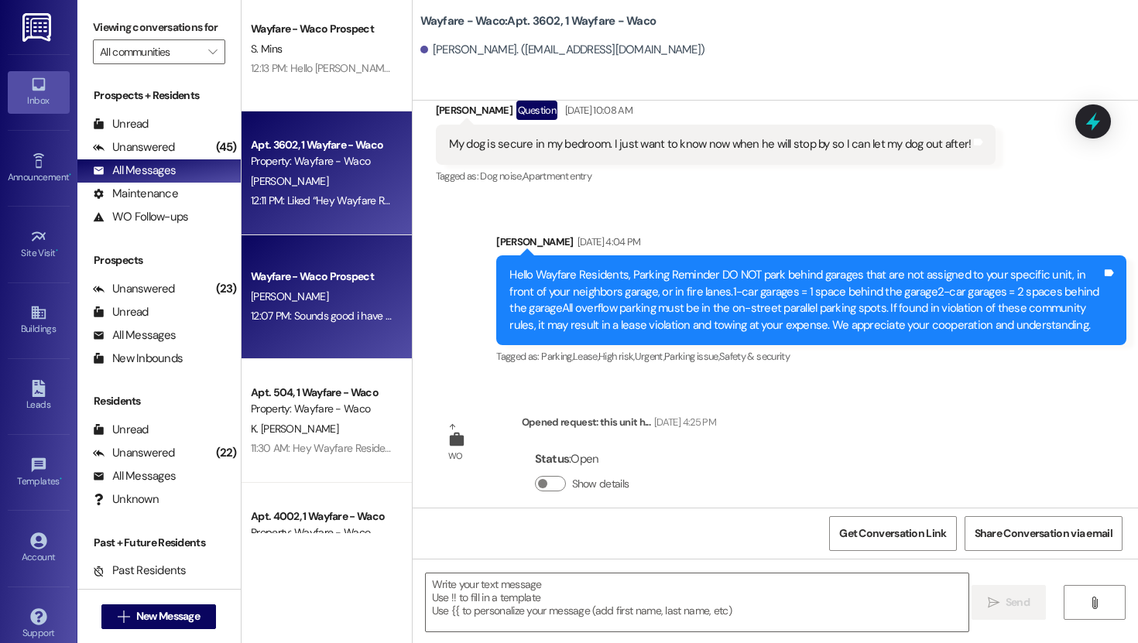
click at [314, 262] on div "Wayfare - Waco Prospect [PERSON_NAME] 12:07 PM: Sounds good i have you schedule…" at bounding box center [327, 297] width 170 height 124
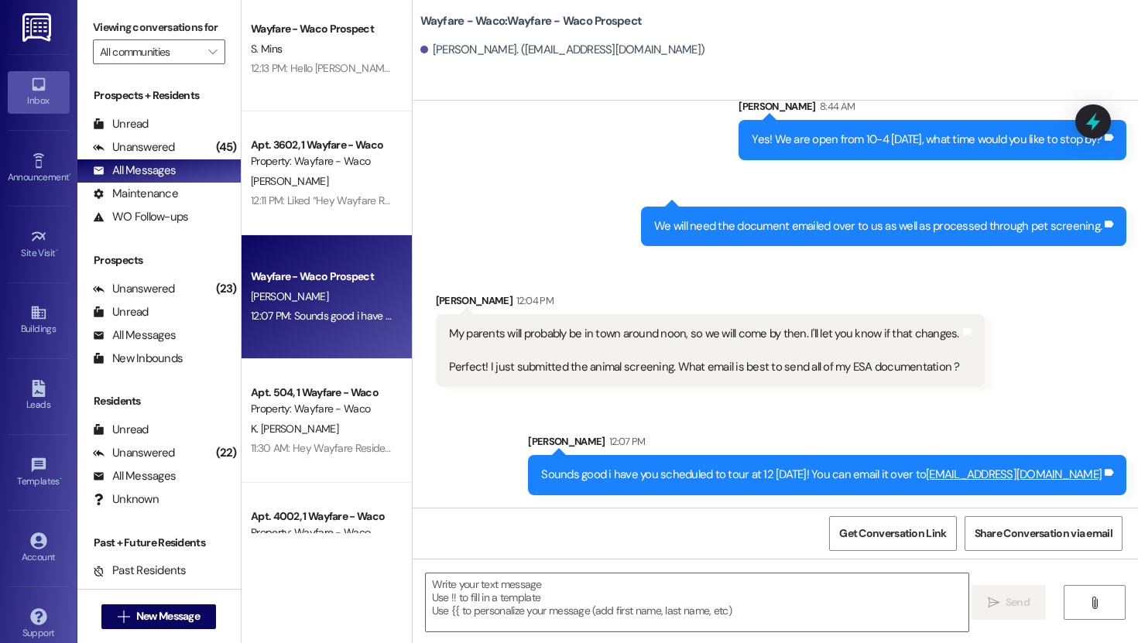
scroll to position [2267, 0]
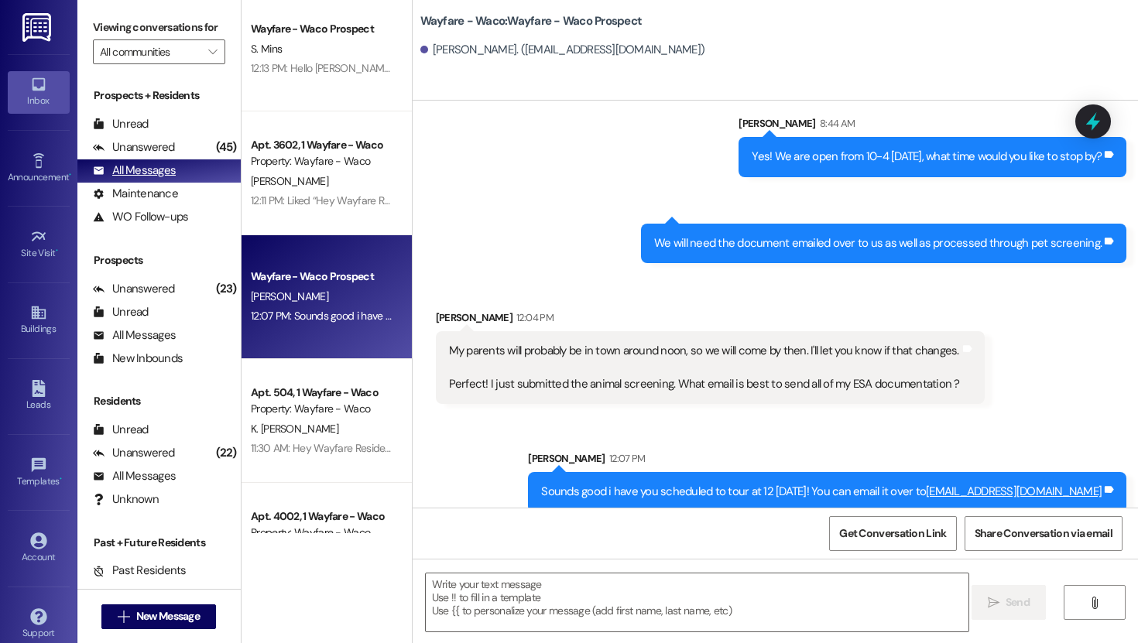
click at [133, 179] on div "All Messages" at bounding box center [134, 171] width 83 height 16
click at [149, 134] on div "Unread (0)" at bounding box center [158, 124] width 163 height 23
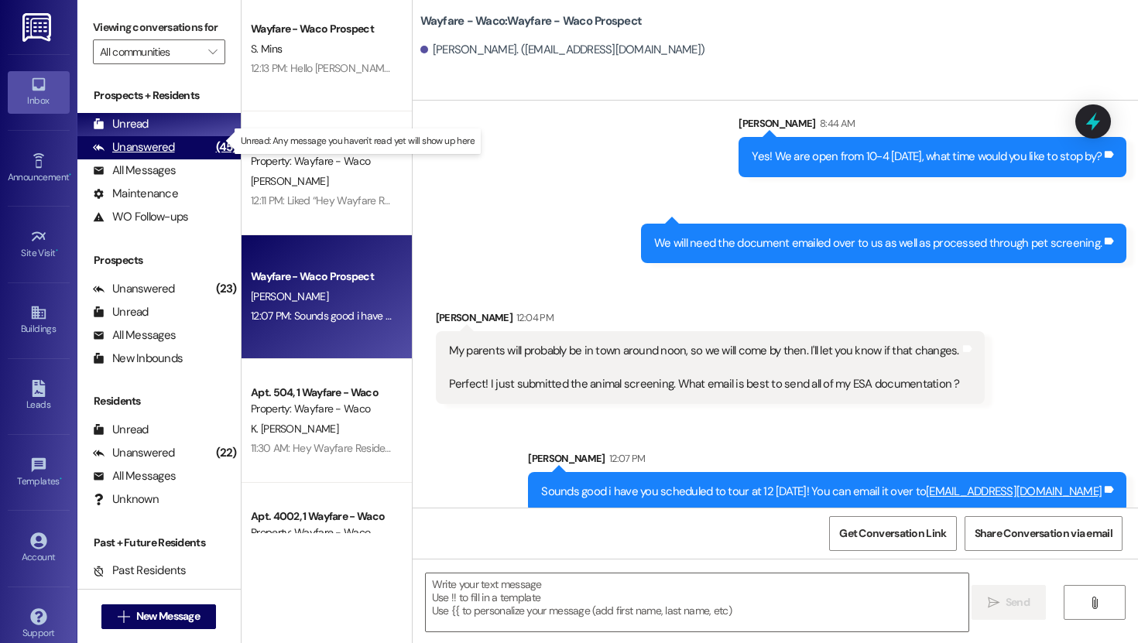
click at [149, 156] on div "Unanswered" at bounding box center [134, 147] width 82 height 16
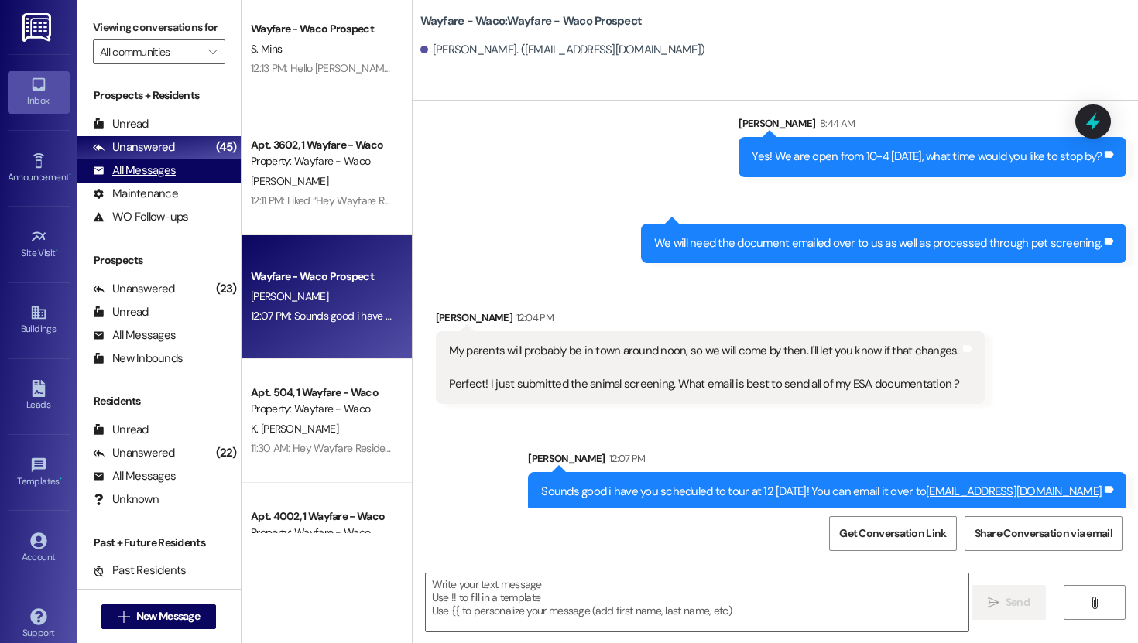
click at [149, 179] on div "All Messages" at bounding box center [134, 171] width 83 height 16
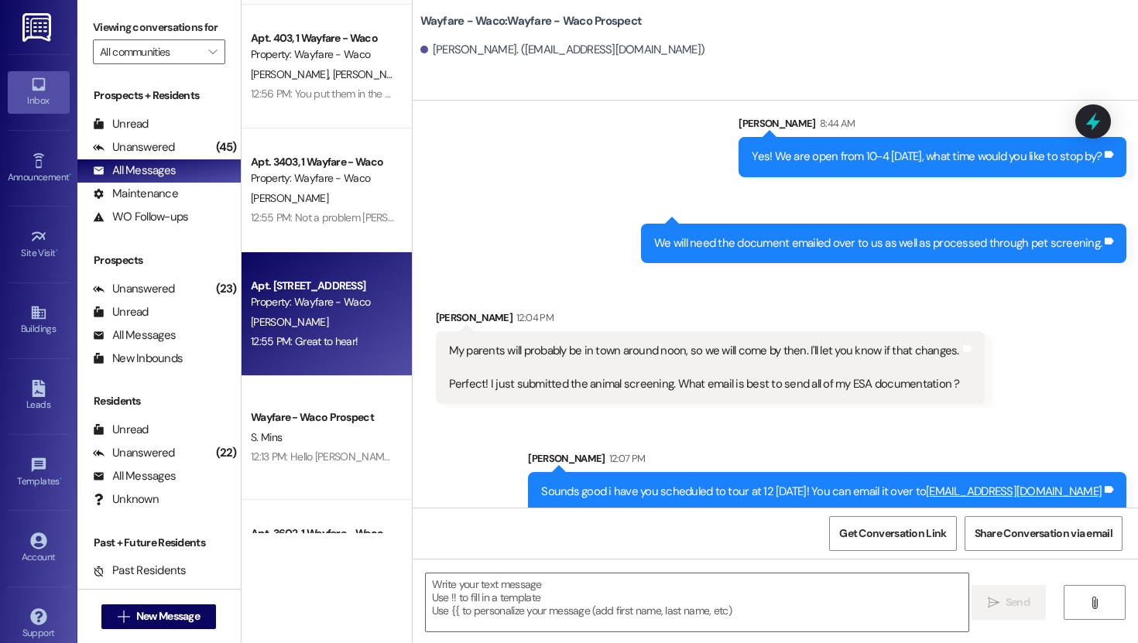
scroll to position [211, 0]
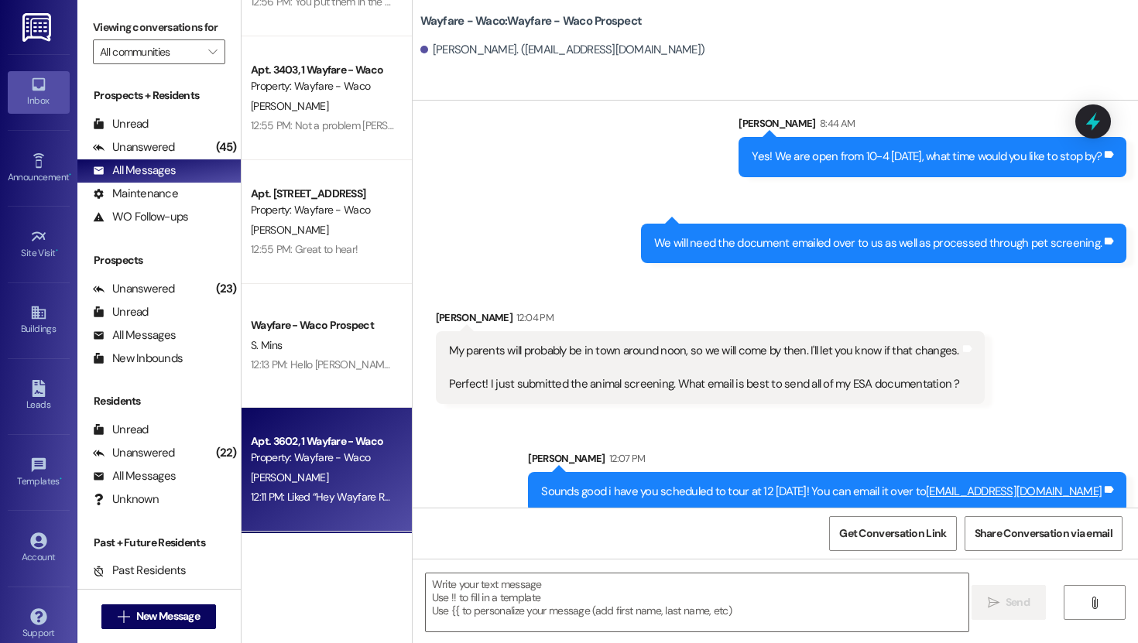
click at [315, 462] on div "Property: Wayfare - Waco" at bounding box center [322, 458] width 143 height 16
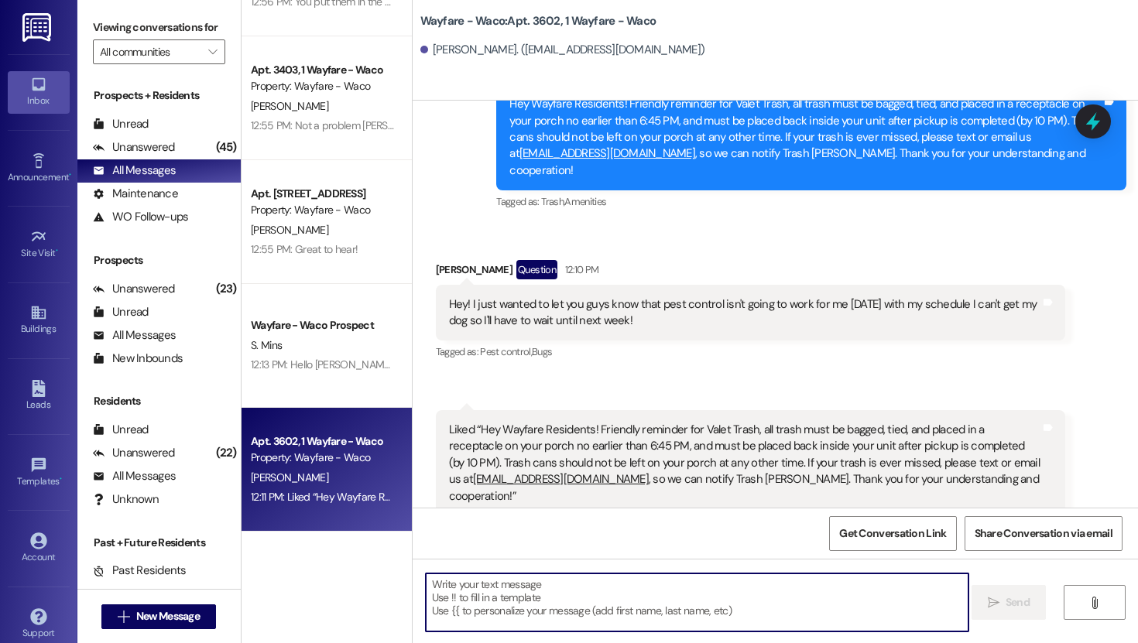
scroll to position [4713, 0]
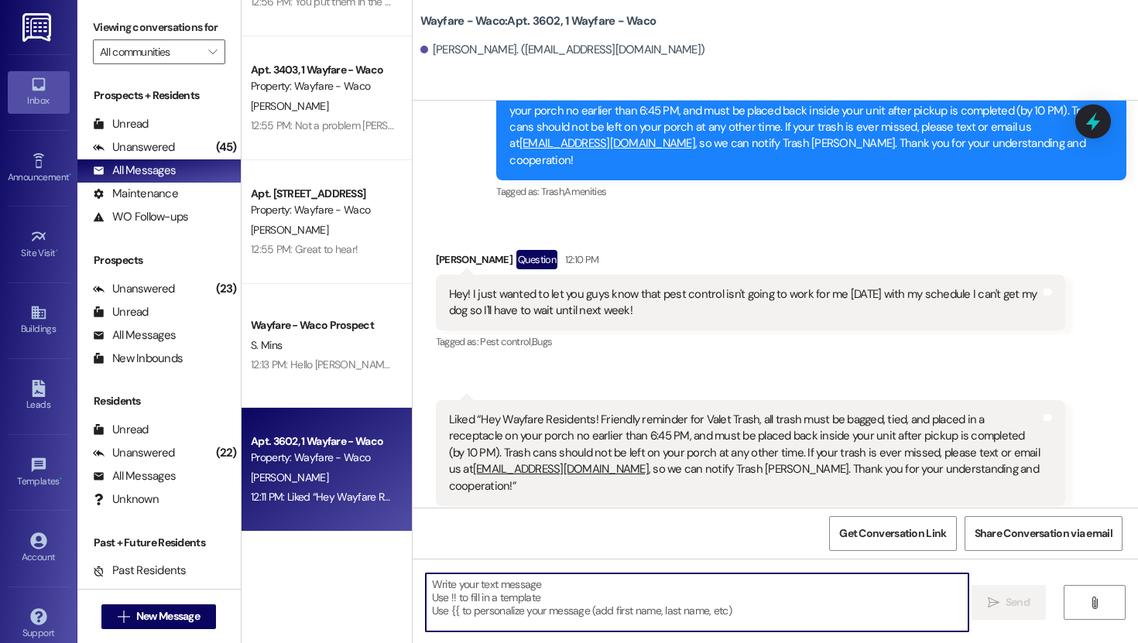
click at [544, 588] on textarea at bounding box center [697, 603] width 543 height 58
click at [542, 597] on textarea at bounding box center [697, 603] width 543 height 58
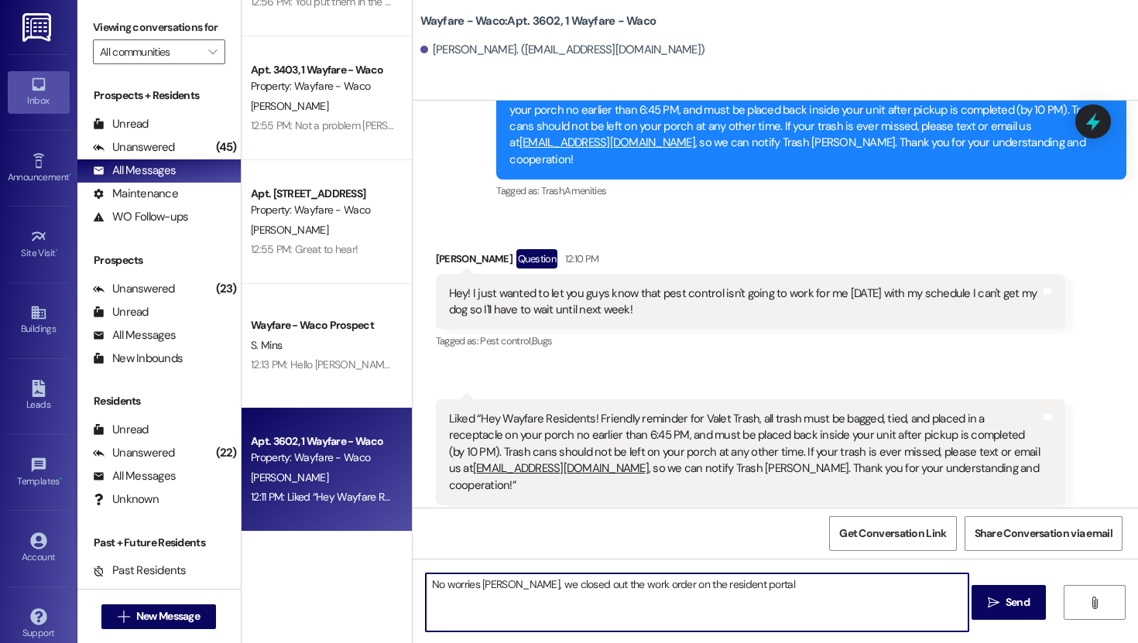
click at [501, 586] on textarea "No worries [PERSON_NAME], we closed out the work order on the resident portal" at bounding box center [697, 603] width 543 height 58
click at [767, 591] on textarea "No worries [PERSON_NAME]! We closed out the work order on the resident portal" at bounding box center [697, 603] width 543 height 58
type textarea "No worries [PERSON_NAME]! We closed out the work order on the resident portal, …"
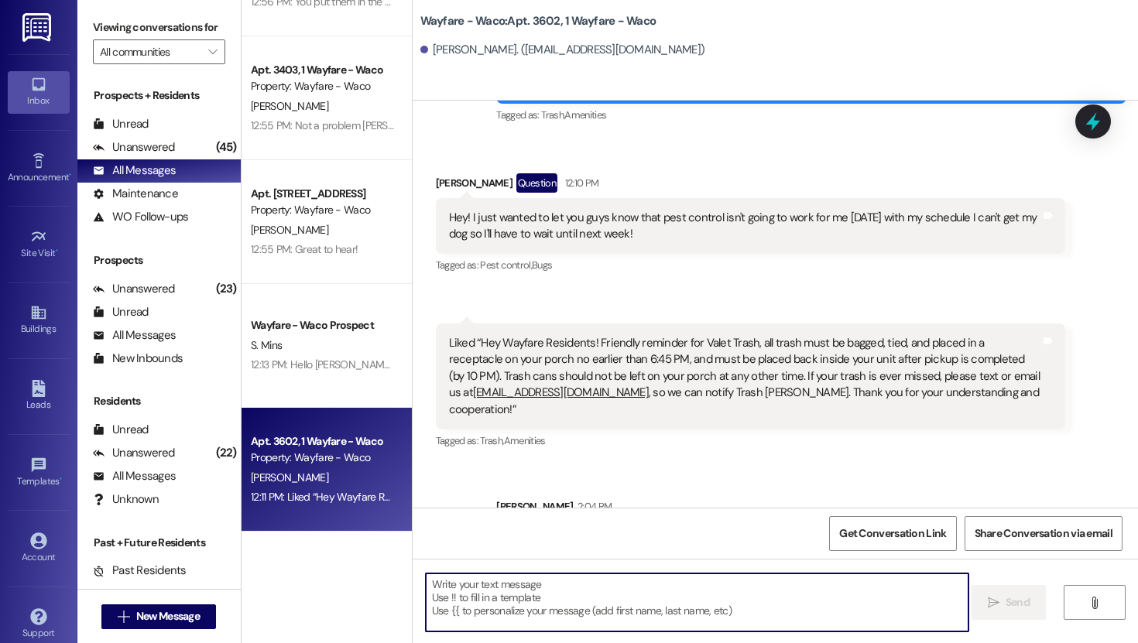
scroll to position [4838, 0]
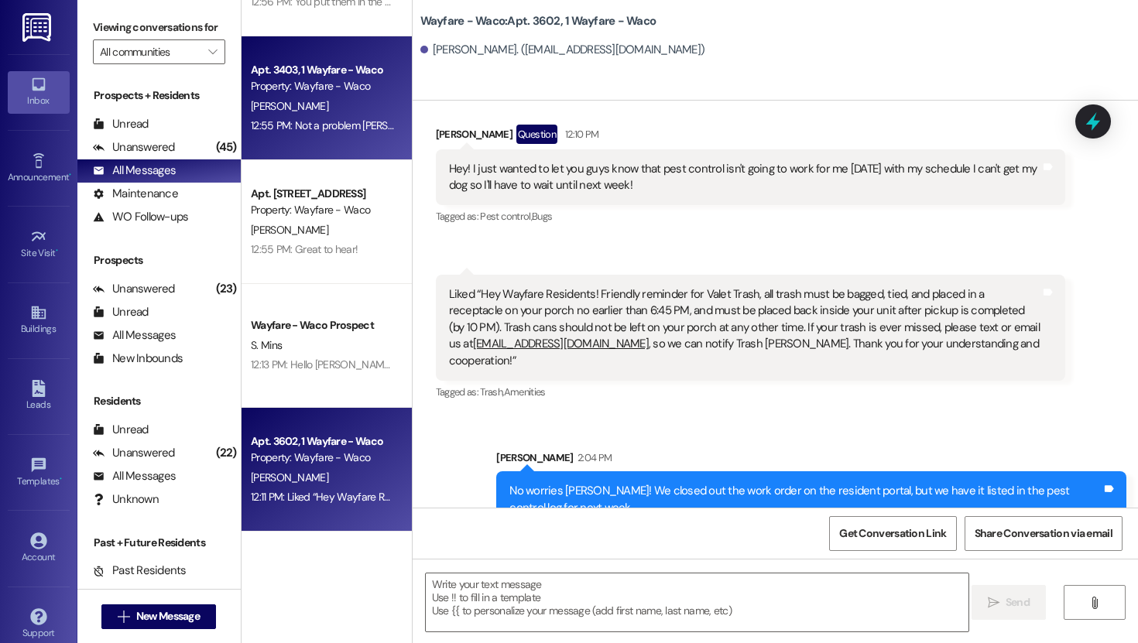
click at [316, 78] on div "Property: Wayfare - Waco" at bounding box center [322, 86] width 143 height 16
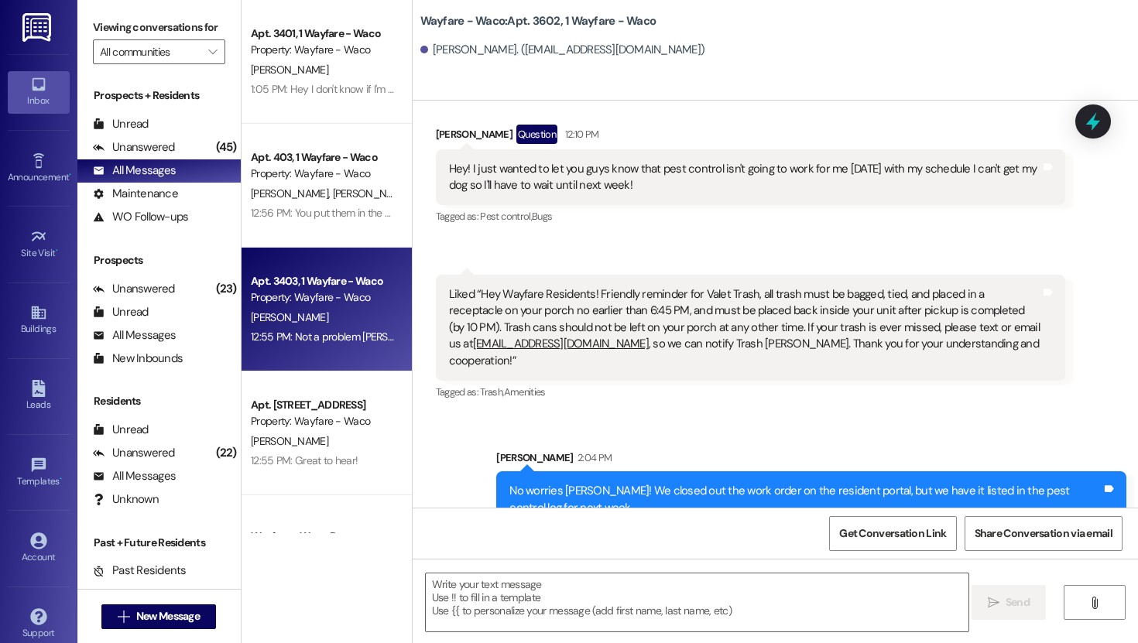
scroll to position [5070, 0]
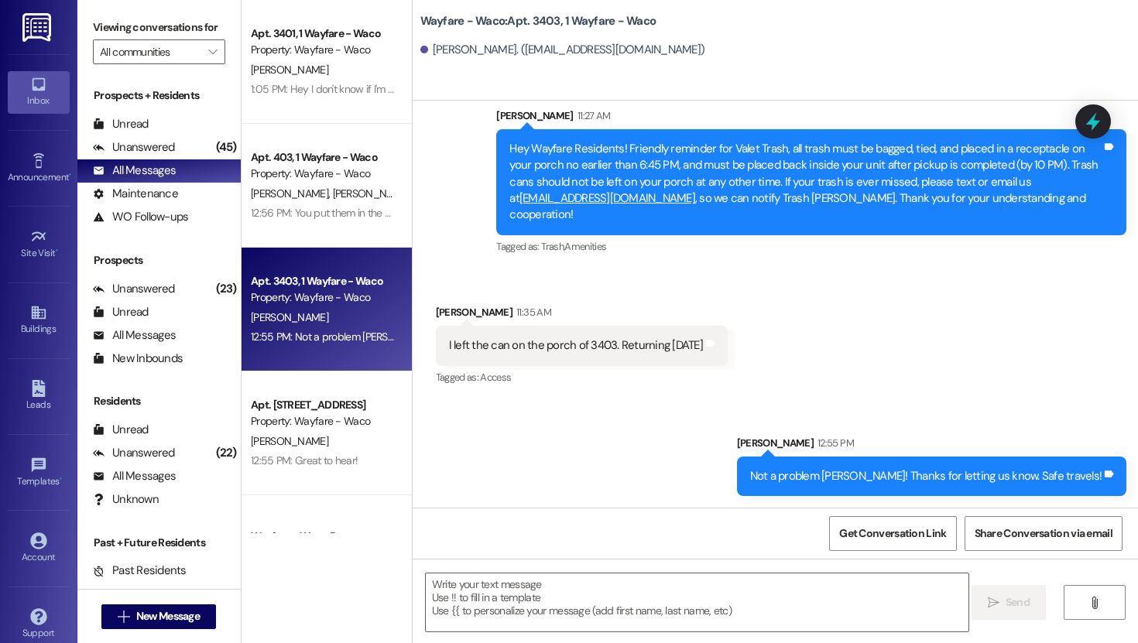
click at [316, 80] on div "1:05 PM: Hey I don't know if I'm using the washer right. If [PERSON_NAME] has t…" at bounding box center [322, 89] width 146 height 19
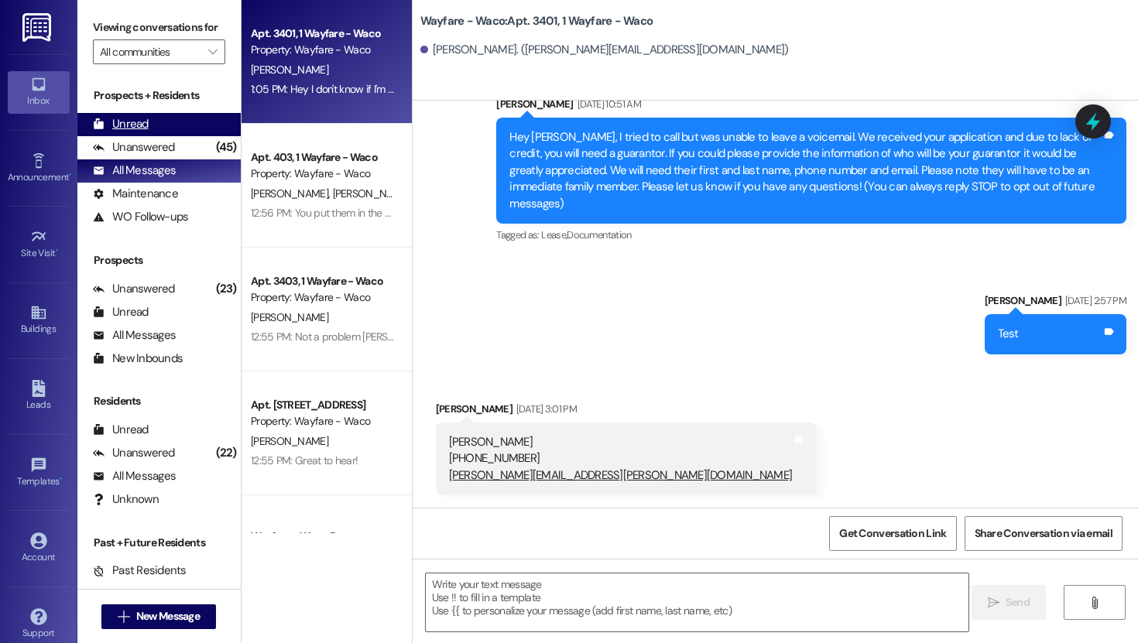
click at [160, 136] on div "Unread (0)" at bounding box center [158, 124] width 163 height 23
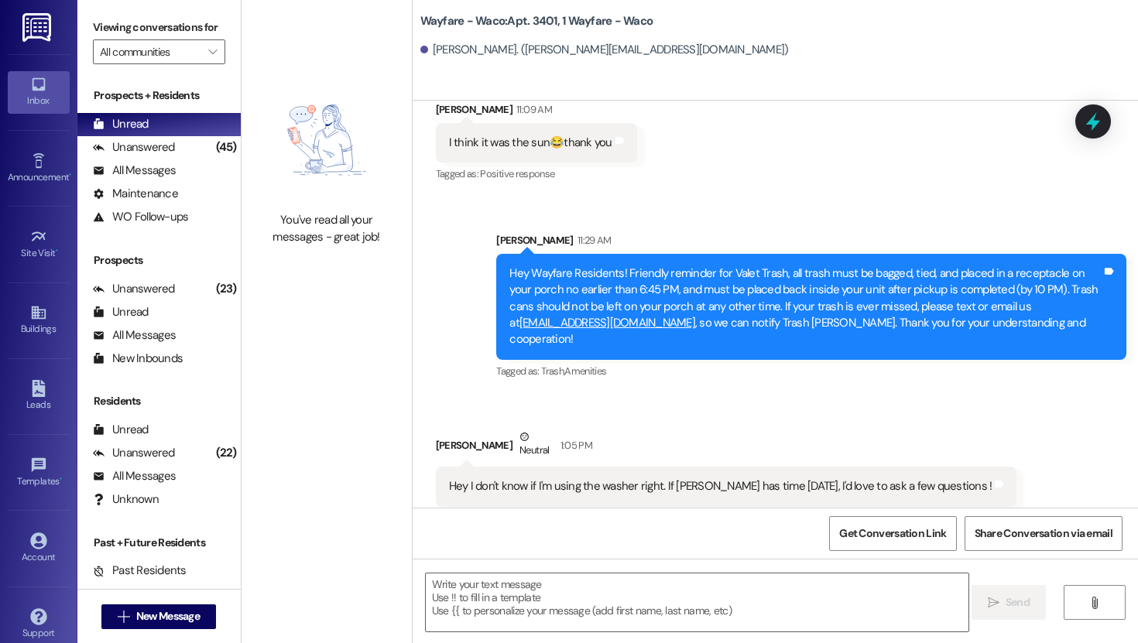
scroll to position [2688, 0]
